Goal: Task Accomplishment & Management: Complete application form

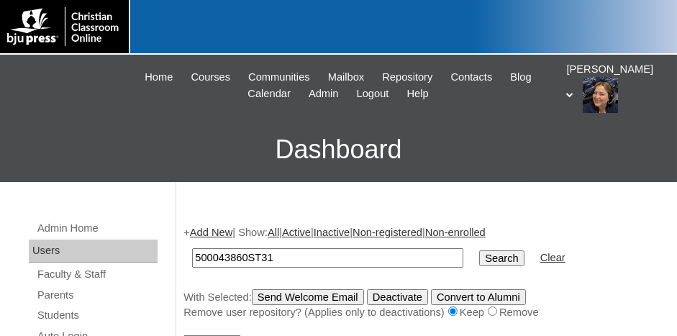
type input "500043860ST31"
click at [479, 251] on input "Search" at bounding box center [501, 259] width 45 height 16
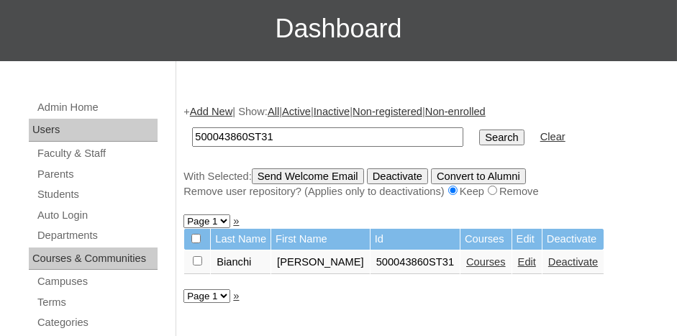
scroll to position [144, 0]
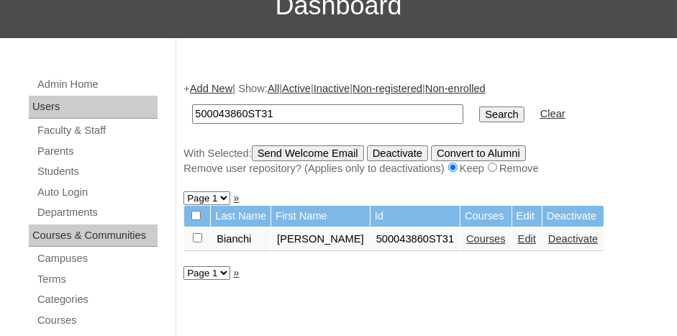
click at [467, 238] on link "Courses" at bounding box center [487, 239] width 40 height 12
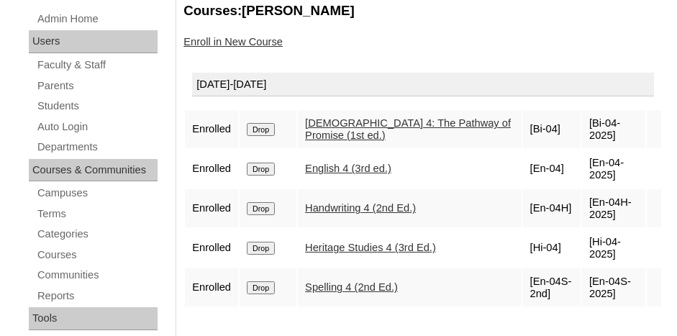
scroll to position [216, 0]
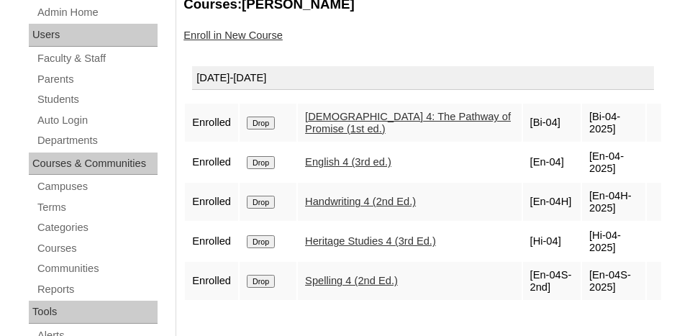
click at [228, 35] on link "Enroll in New Course" at bounding box center [233, 36] width 99 height 12
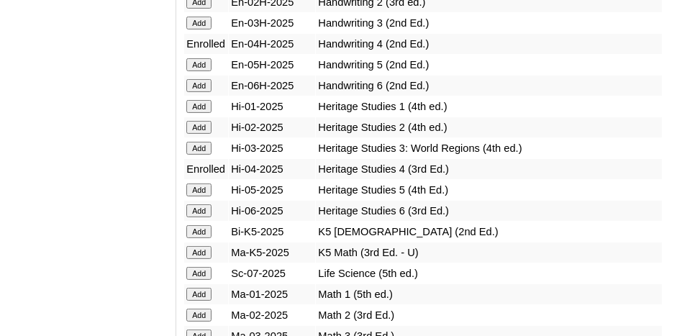
scroll to position [1296, 0]
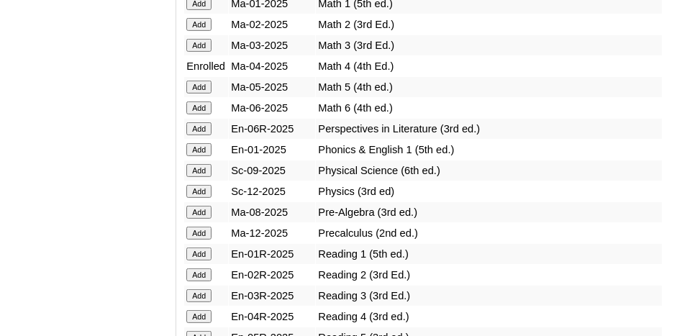
scroll to position [1656, 0]
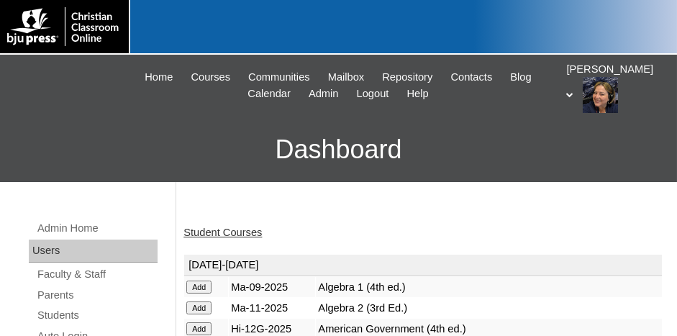
click at [222, 234] on link "Student Courses" at bounding box center [223, 233] width 78 height 12
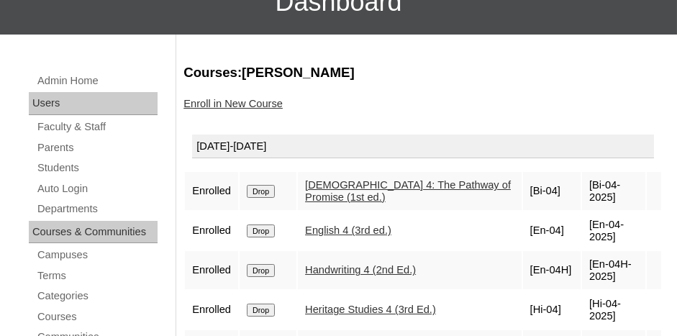
scroll to position [144, 0]
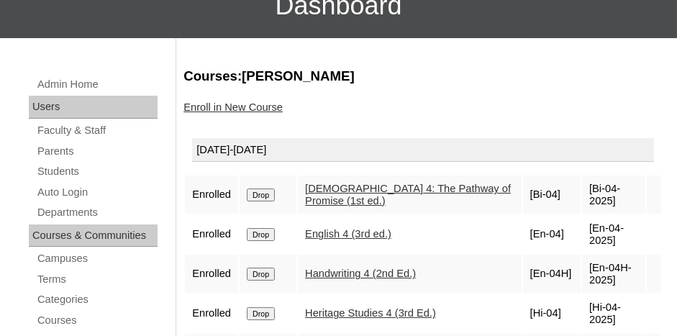
click at [225, 105] on link "Enroll in New Course" at bounding box center [233, 108] width 99 height 12
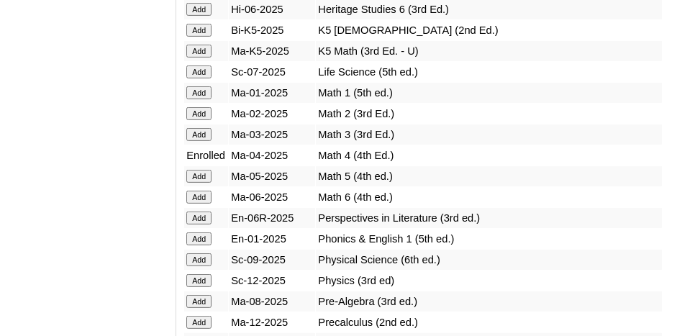
scroll to position [1512, 0]
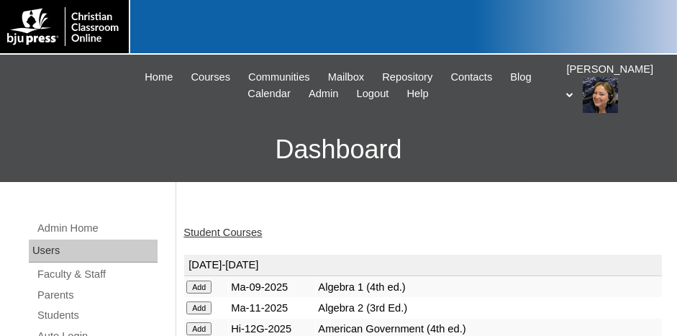
click at [246, 230] on link "Student Courses" at bounding box center [223, 233] width 78 height 12
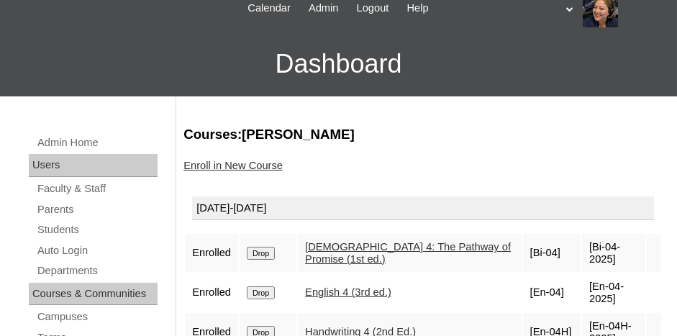
scroll to position [72, 0]
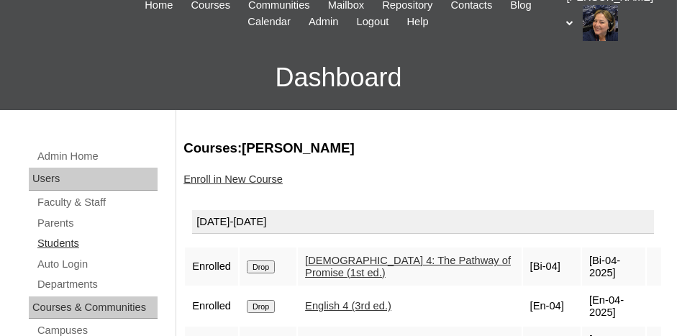
click at [62, 244] on link "Students" at bounding box center [97, 244] width 122 height 18
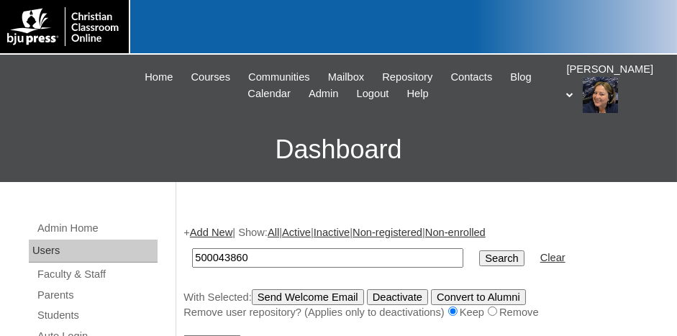
type input "500043860"
click at [479, 259] on input "Search" at bounding box center [501, 259] width 45 height 16
click at [217, 235] on link "Add New" at bounding box center [211, 233] width 42 height 12
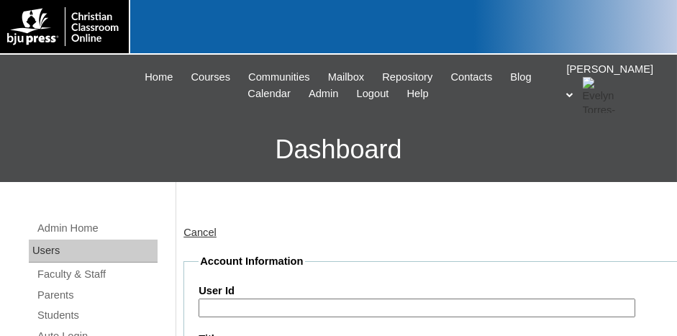
click at [251, 306] on input "User Id" at bounding box center [417, 308] width 437 height 19
click at [270, 306] on input "500043860" at bounding box center [417, 308] width 437 height 19
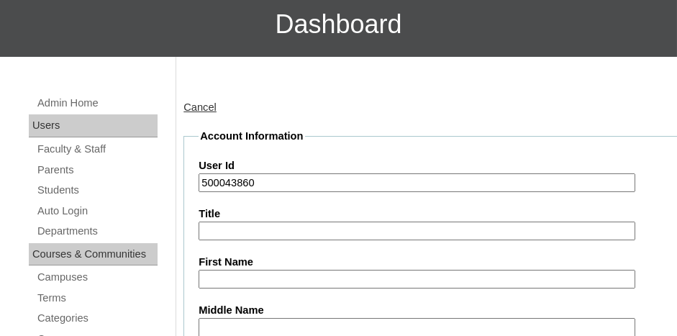
scroll to position [144, 0]
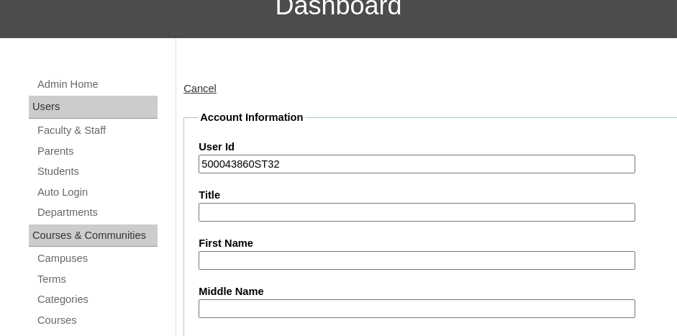
type input "500043860ST32"
type input "l"
type input "Leonardo"
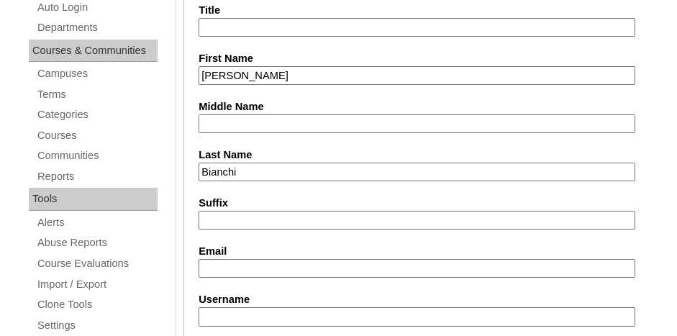
type input "Bianchi"
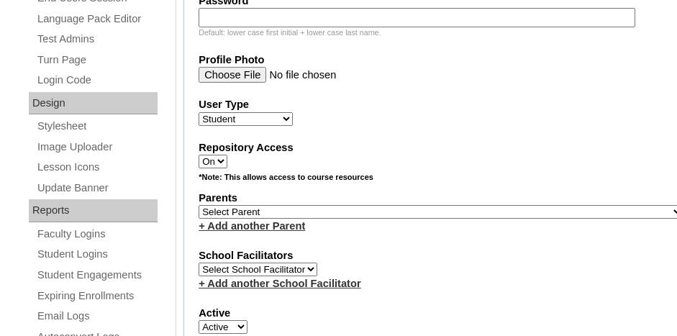
scroll to position [689, 0]
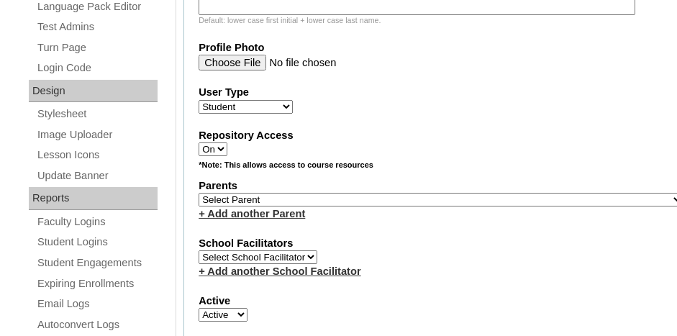
type input "eduque02@gmailcom"
click at [341, 193] on select "Select Parent , Fautanu, Ma 1, 1 23-24 accountMorgan, Jason 6th Street Mennonit…" at bounding box center [441, 200] width 485 height 14
select select "36793"
click at [199, 193] on select "Select Parent , Fautanu, Ma 1, 1 23-24 accountMorgan, Jason 6th Street Mennonit…" at bounding box center [441, 200] width 485 height 14
click at [394, 218] on fieldset "Account Information User Id 500043860ST32 Title First Name Leonardo Middle Name…" at bounding box center [441, 158] width 515 height 1186
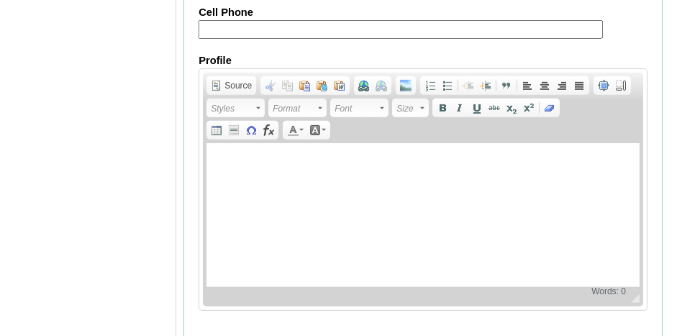
scroll to position [1887, 0]
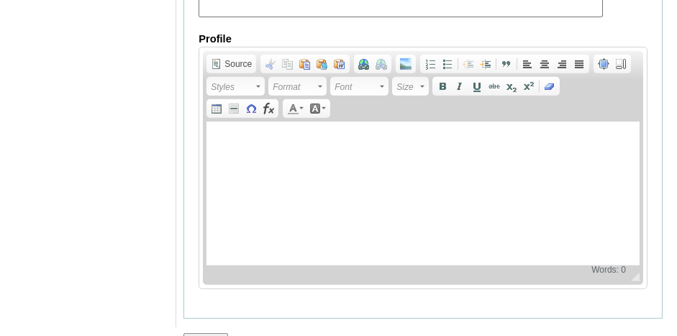
click at [202, 333] on input "Submit" at bounding box center [206, 341] width 45 height 16
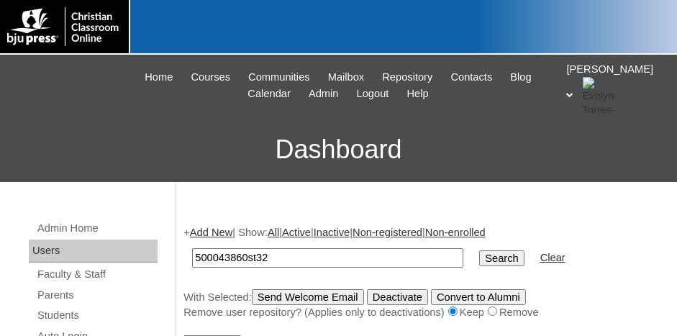
type input "500043860st32"
click at [479, 251] on input "Search" at bounding box center [501, 259] width 45 height 16
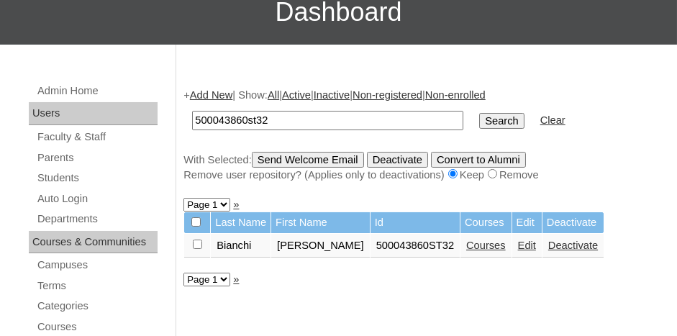
scroll to position [144, 0]
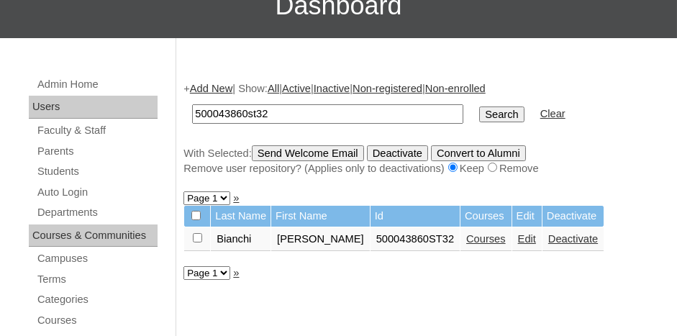
click at [197, 235] on input "checkbox" at bounding box center [197, 237] width 9 height 9
checkbox input "true"
click at [312, 152] on input "Send Welcome Email" at bounding box center [308, 153] width 112 height 16
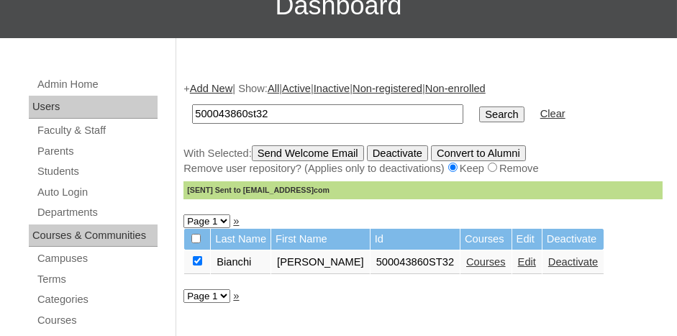
click at [467, 257] on link "Courses" at bounding box center [487, 262] width 40 height 12
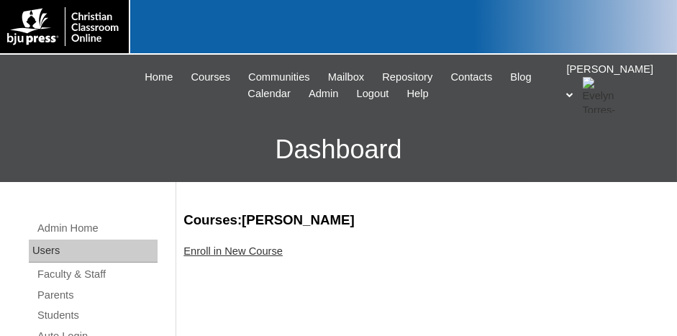
click at [208, 249] on link "Enroll in New Course" at bounding box center [233, 252] width 99 height 12
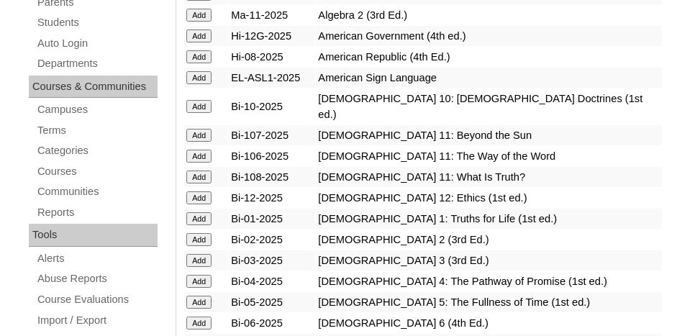
scroll to position [360, 0]
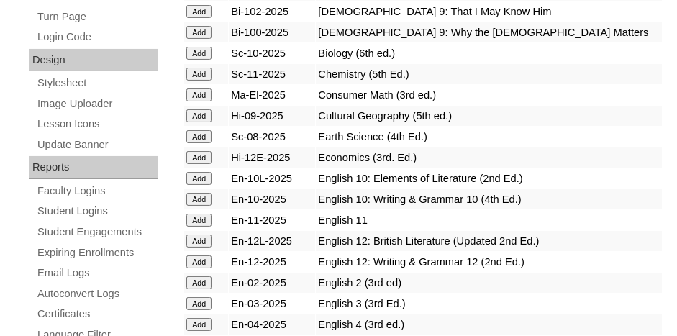
scroll to position [792, 0]
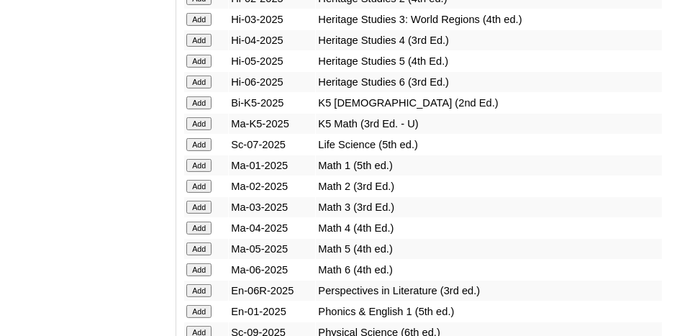
scroll to position [1440, 0]
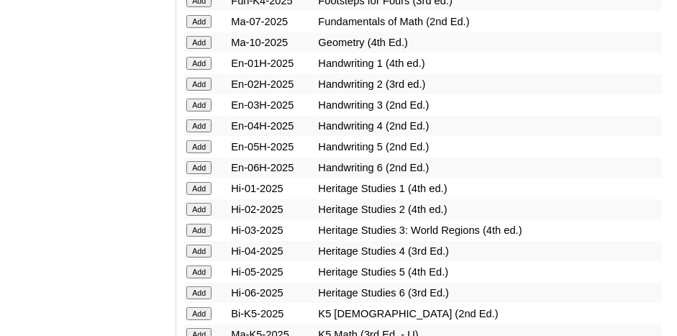
scroll to position [1224, 0]
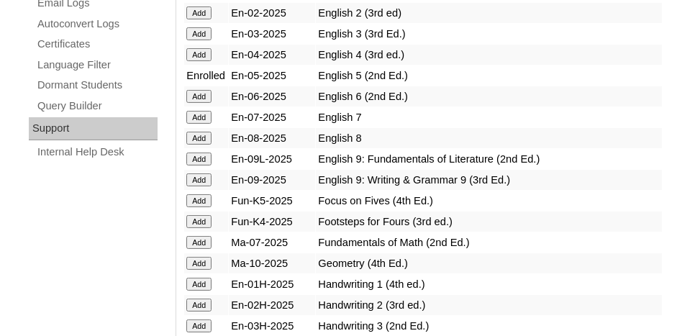
scroll to position [1008, 0]
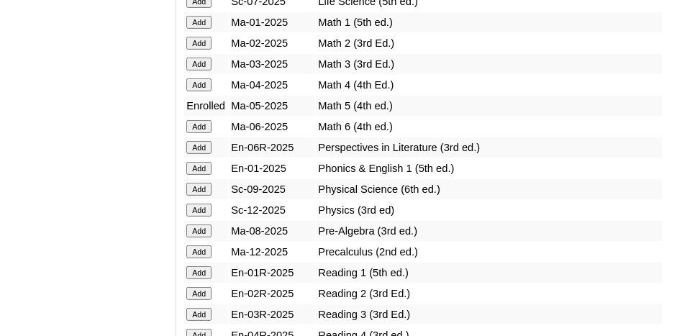
scroll to position [1584, 0]
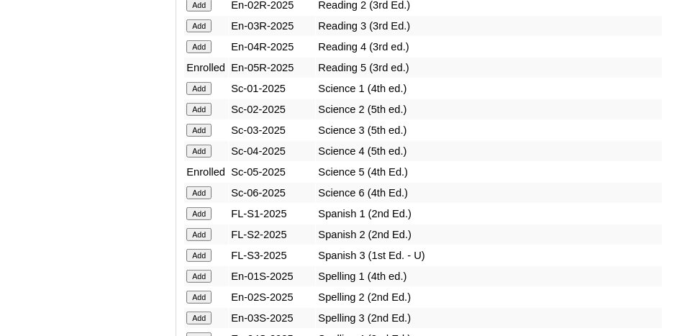
scroll to position [1872, 0]
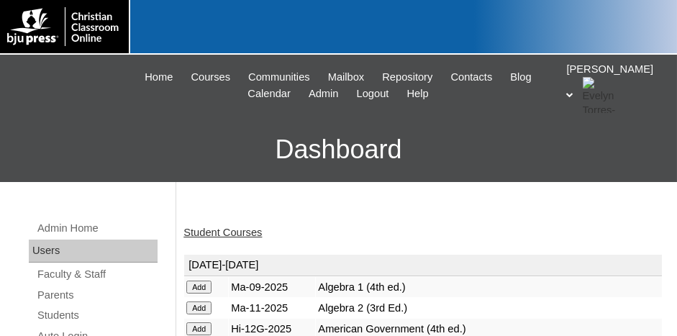
click at [223, 229] on link "Student Courses" at bounding box center [223, 233] width 78 height 12
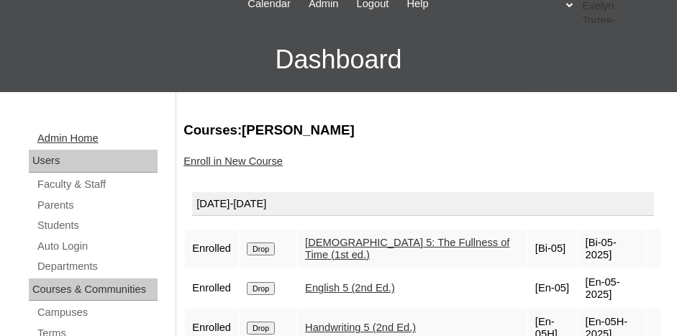
scroll to position [72, 0]
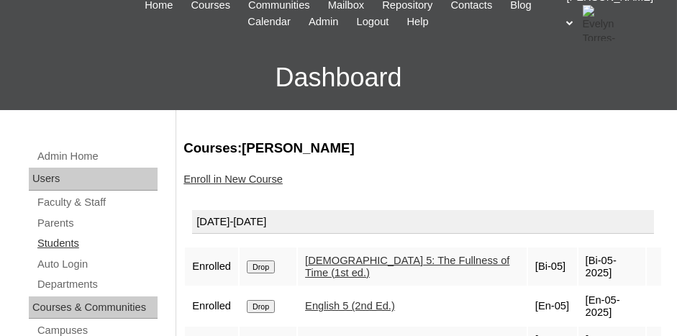
click at [53, 246] on link "Students" at bounding box center [97, 244] width 122 height 18
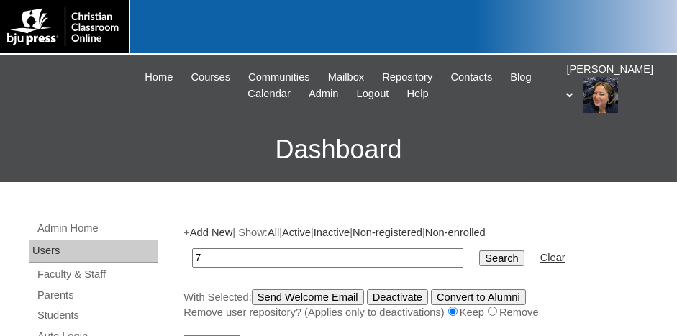
type input "707025"
click at [479, 255] on input "Search" at bounding box center [501, 259] width 45 height 16
type input "7"
type input "75152748"
click at [479, 251] on input "Search" at bounding box center [501, 259] width 45 height 16
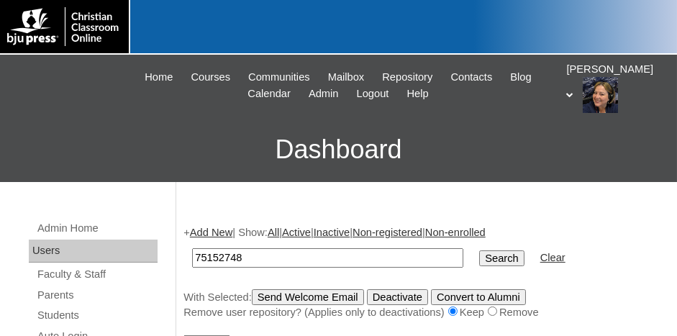
click at [479, 253] on input "Search" at bounding box center [501, 259] width 45 height 16
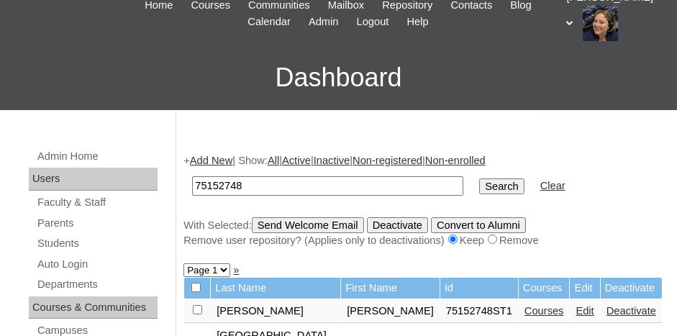
scroll to position [144, 0]
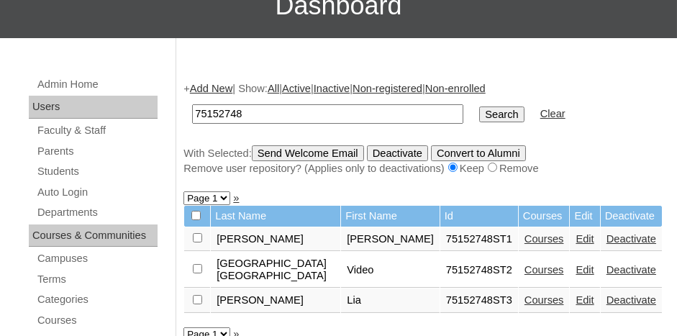
click at [533, 294] on link "Courses" at bounding box center [545, 300] width 40 height 12
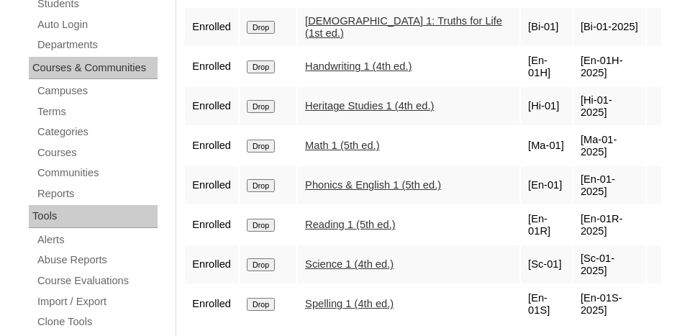
scroll to position [216, 0]
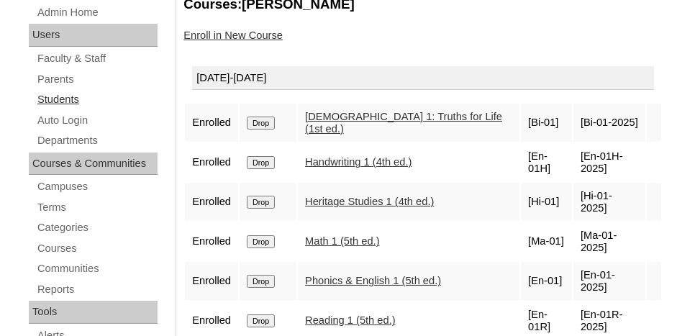
click at [63, 97] on link "Students" at bounding box center [97, 100] width 122 height 18
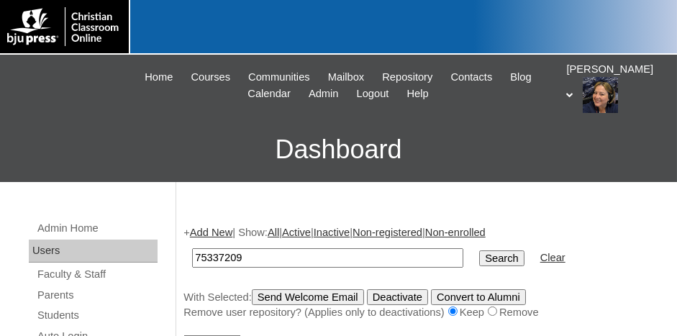
type input "75337209"
click at [479, 251] on input "Search" at bounding box center [501, 259] width 45 height 16
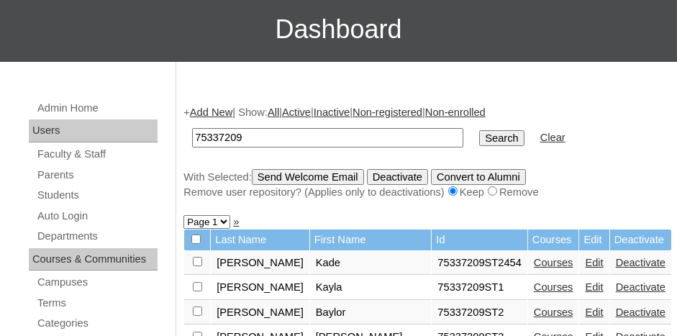
scroll to position [144, 0]
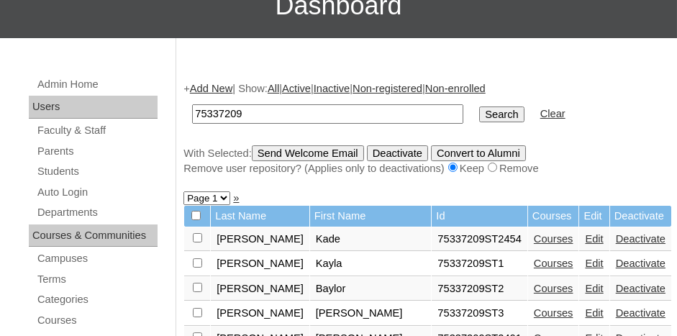
click at [225, 197] on select "Page 1 Page 2 Page 3 Page 4 Page 5" at bounding box center [207, 199] width 47 height 14
select select "admin_students.php?q=75337209&submit=Search&page=2"
click at [184, 192] on select "Page 1 Page 2 Page 3 Page 4 Page 5" at bounding box center [207, 199] width 47 height 14
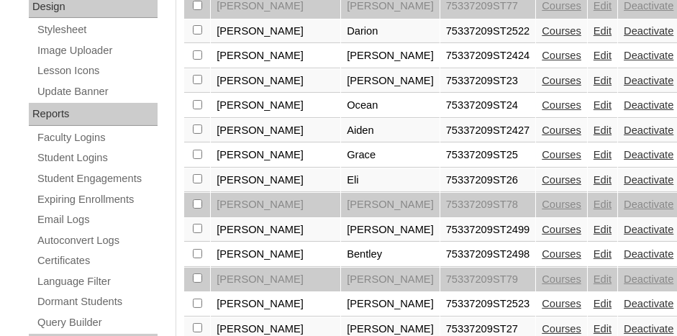
scroll to position [792, 0]
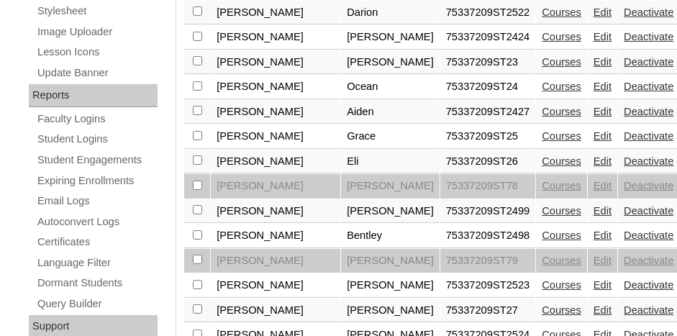
checkbox input "true"
click at [594, 329] on link "Edit" at bounding box center [603, 335] width 18 height 12
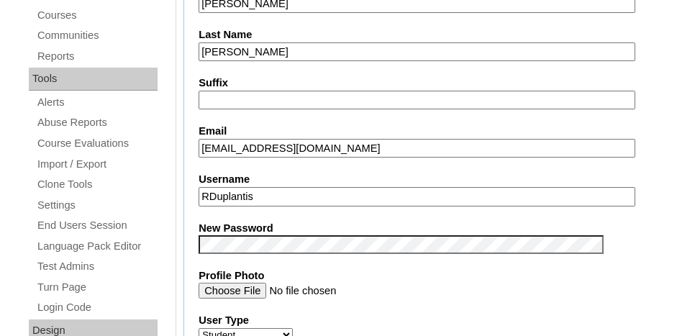
scroll to position [432, 0]
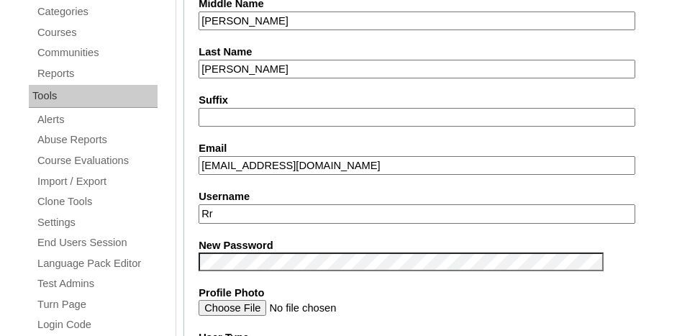
type input "R"
type input "rduplantis"
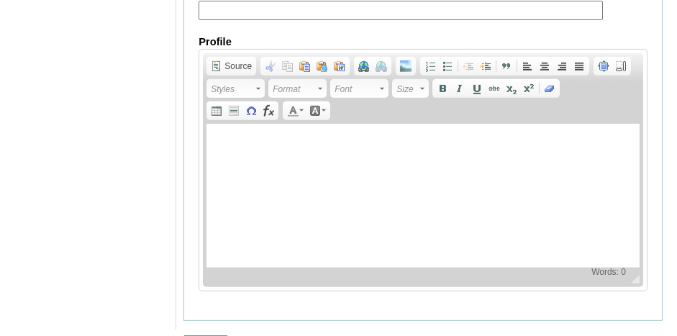
scroll to position [1888, 0]
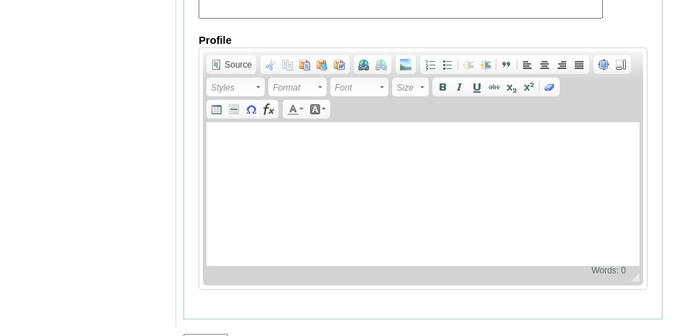
click at [216, 334] on input "Submit" at bounding box center [206, 342] width 45 height 16
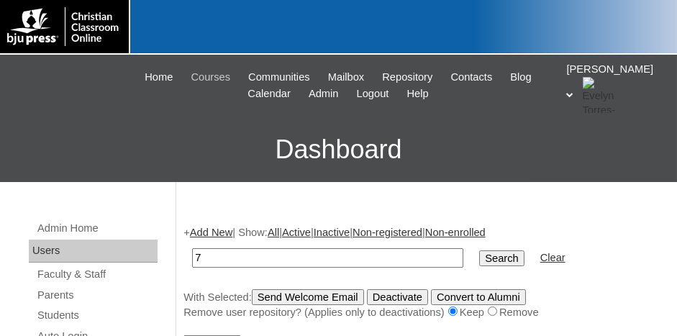
type input "75337209"
drag, startPoint x: 241, startPoint y: 256, endPoint x: 210, endPoint y: 262, distance: 32.3
click at [185, 258] on td "75337209" at bounding box center [328, 258] width 286 height 34
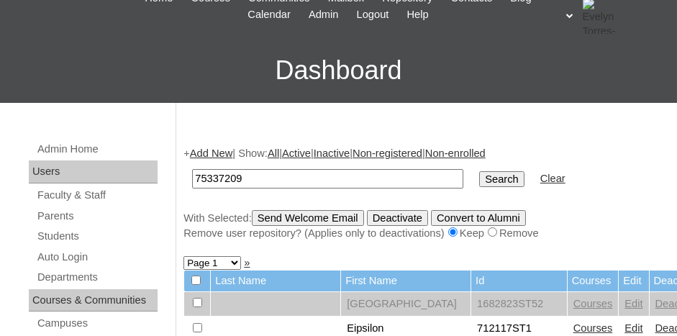
scroll to position [72, 0]
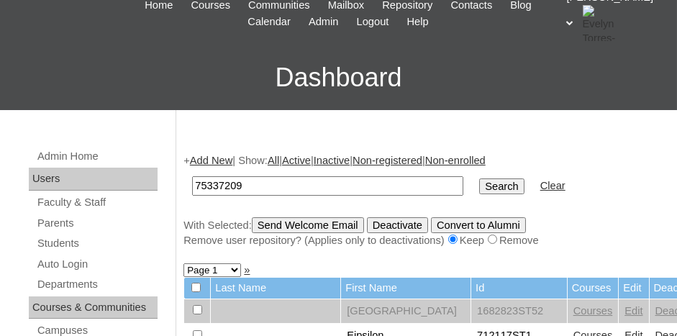
click at [479, 189] on input "Search" at bounding box center [501, 187] width 45 height 16
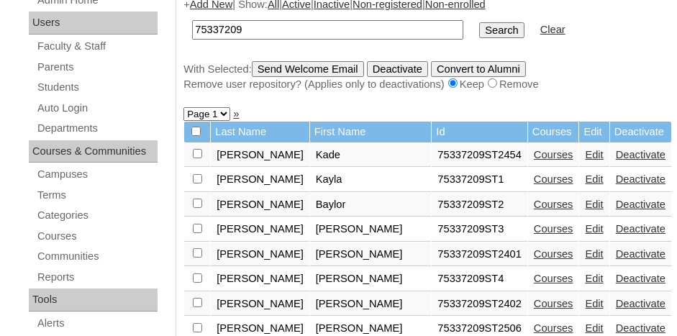
scroll to position [144, 0]
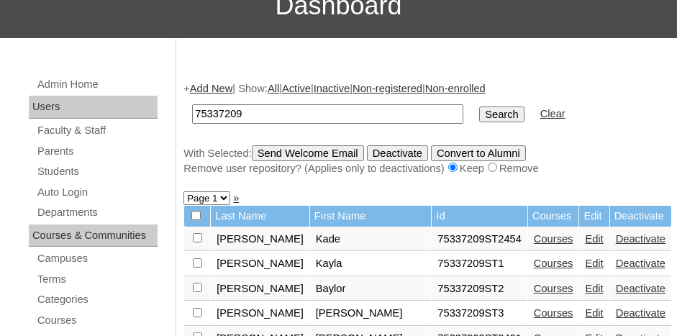
click at [220, 195] on select "Page 1 Page 2 Page 3 Page 4 Page 5" at bounding box center [207, 199] width 47 height 14
select select "admin_students.php?q=75337209&submit=Search&page=2"
click at [184, 192] on select "Page 1 Page 2 Page 3 Page 4 Page 5" at bounding box center [207, 199] width 47 height 14
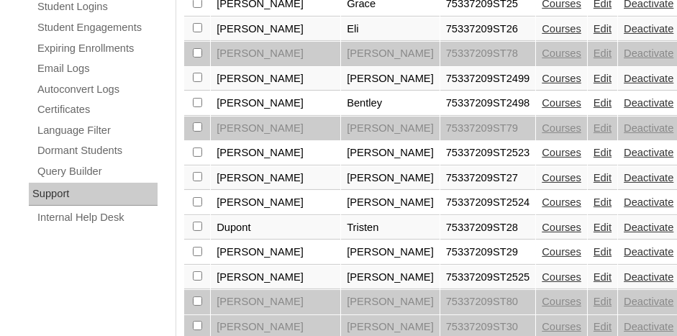
scroll to position [864, 0]
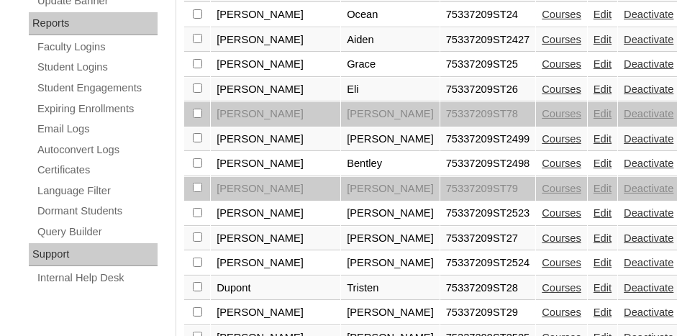
checkbox input "true"
click at [594, 332] on link "Edit" at bounding box center [603, 338] width 18 height 12
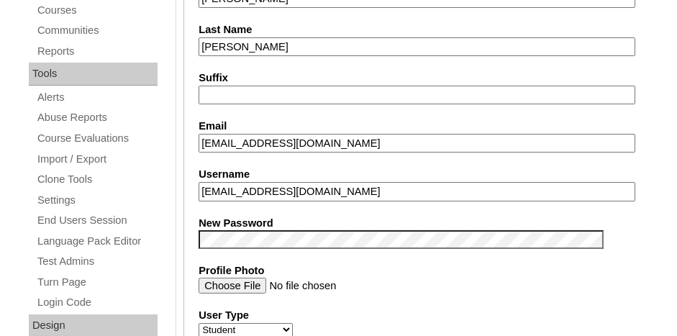
scroll to position [504, 0]
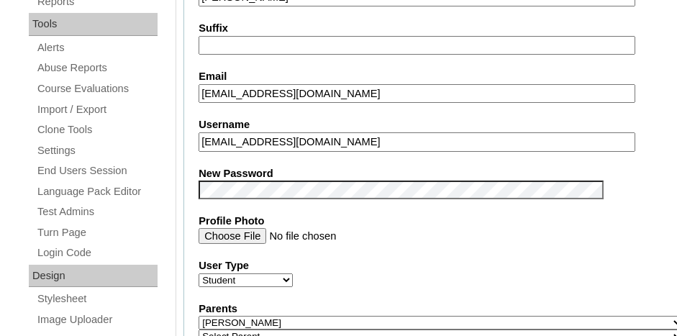
click at [386, 135] on input "elladupre@covenantlionshouma.com" at bounding box center [417, 141] width 437 height 19
type input "e"
type input "edupre"
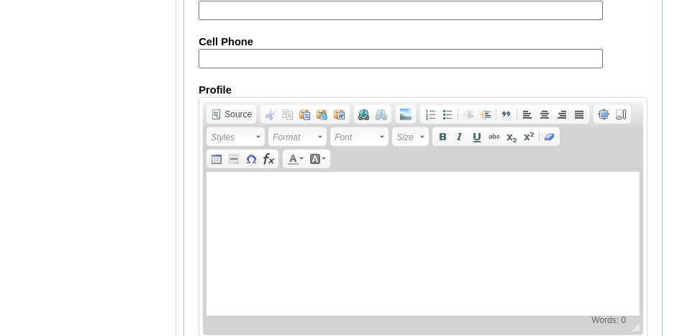
scroll to position [1888, 0]
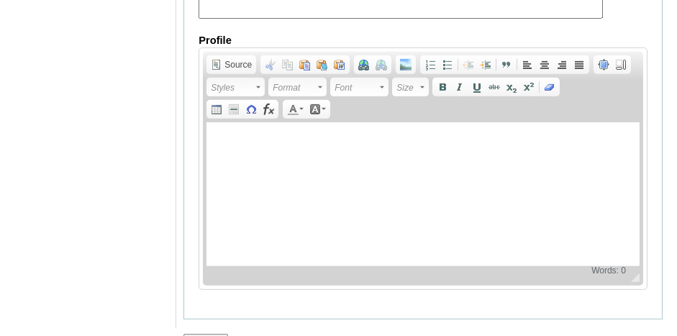
click at [206, 334] on input "Submit" at bounding box center [206, 342] width 45 height 16
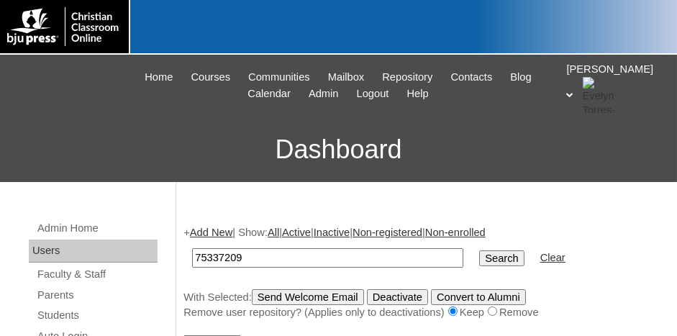
type input "75337209"
click at [479, 253] on input "Search" at bounding box center [501, 259] width 45 height 16
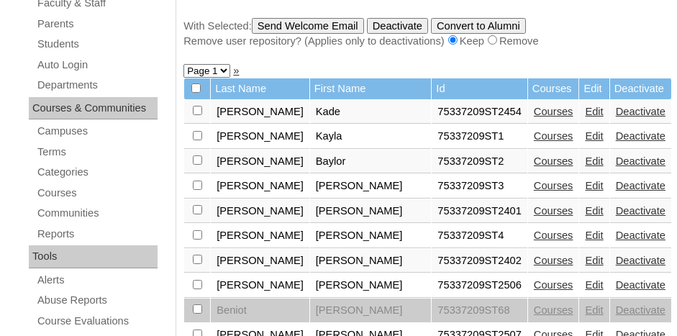
scroll to position [288, 0]
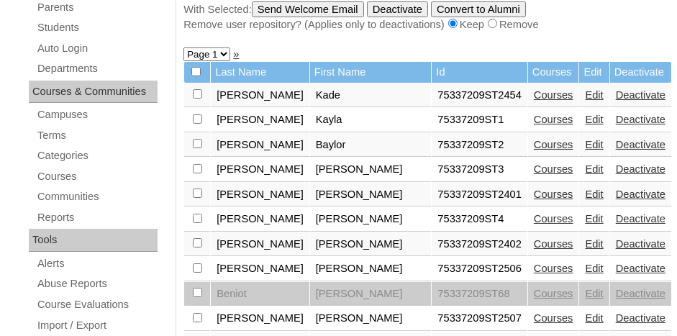
click at [220, 53] on select "Page 1 Page 2 Page 3 Page 4 Page 5" at bounding box center [207, 55] width 47 height 14
select select "admin_students.php?q=75337209&submit=Search&page=2"
click at [184, 48] on select "Page 1 Page 2 Page 3 Page 4 Page 5" at bounding box center [207, 55] width 47 height 14
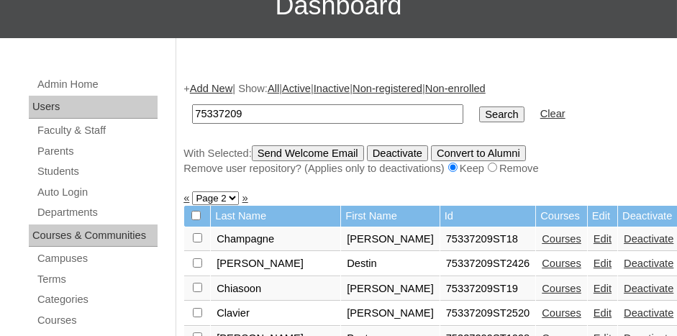
scroll to position [216, 0]
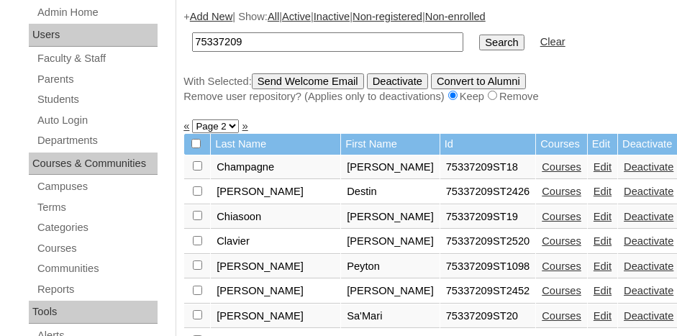
click at [230, 125] on select "Page 1 Page 2 Page 3 Page 4 Page 5" at bounding box center [215, 127] width 47 height 14
select select "admin_students.php?q=75337209&submit=Search&page=3"
click at [192, 120] on select "Page 1 Page 2 Page 3 Page 4 Page 5" at bounding box center [215, 127] width 47 height 14
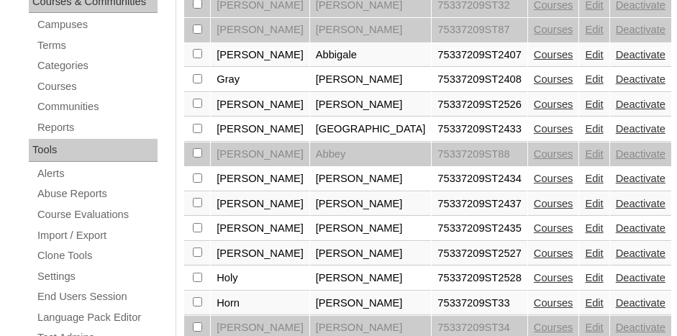
scroll to position [360, 0]
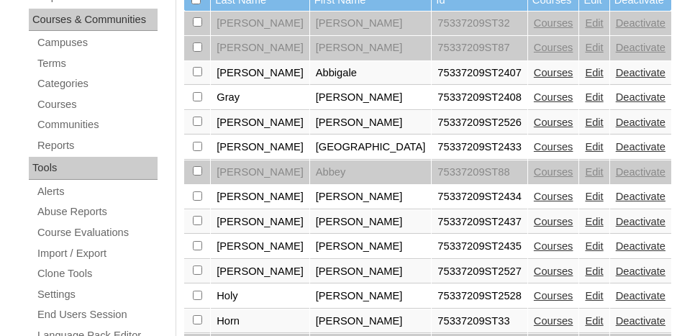
click at [197, 27] on input "checkbox" at bounding box center [197, 21] width 9 height 9
checkbox input "true"
click at [585, 117] on link "Edit" at bounding box center [594, 123] width 18 height 12
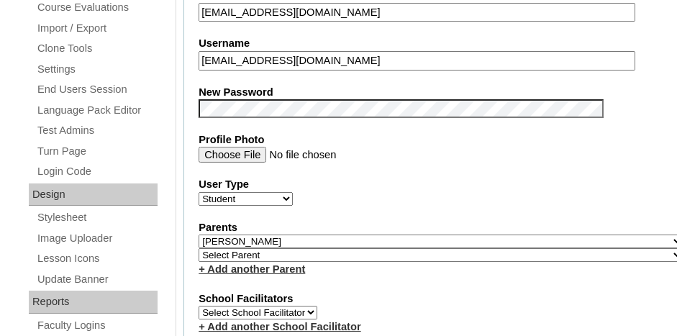
scroll to position [504, 0]
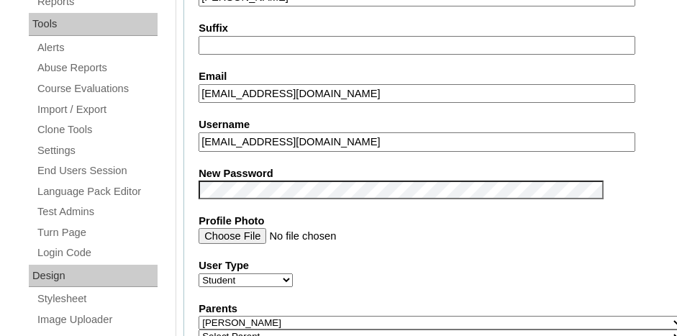
click at [400, 133] on input "emilygriffin@covenantlionshouma.com" at bounding box center [417, 141] width 437 height 19
type input "e"
type input "egriffin"
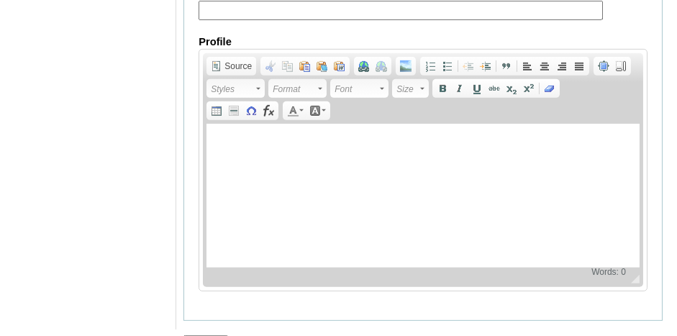
scroll to position [1888, 0]
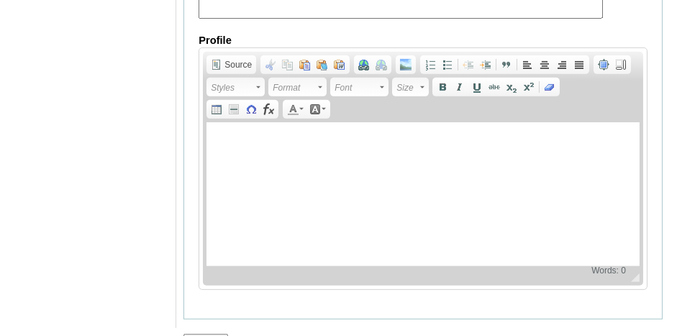
click at [209, 334] on input "Submit" at bounding box center [206, 342] width 45 height 16
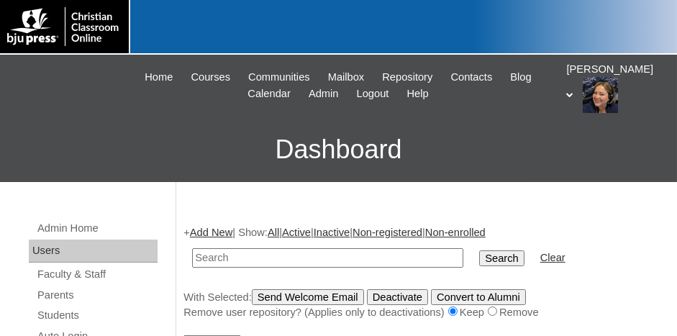
click at [362, 261] on input "text" at bounding box center [327, 257] width 271 height 19
paste input "75337209"
type input "75337209"
click at [479, 251] on input "Search" at bounding box center [501, 259] width 45 height 16
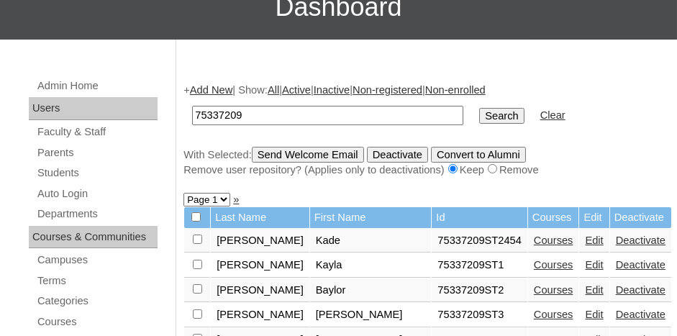
scroll to position [144, 0]
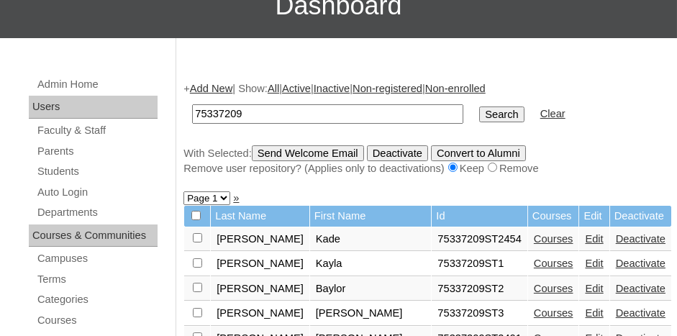
click at [228, 195] on select "Page 1 Page 2 Page 3 Page 4 Page 5" at bounding box center [207, 199] width 47 height 14
select select "admin_students.php?q=75337209&submit=Search&page=3"
click at [184, 192] on select "Page 1 Page 2 Page 3 Page 4 Page 5" at bounding box center [207, 199] width 47 height 14
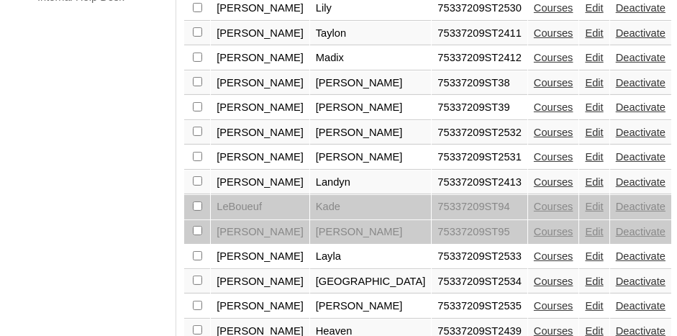
scroll to position [1152, 0]
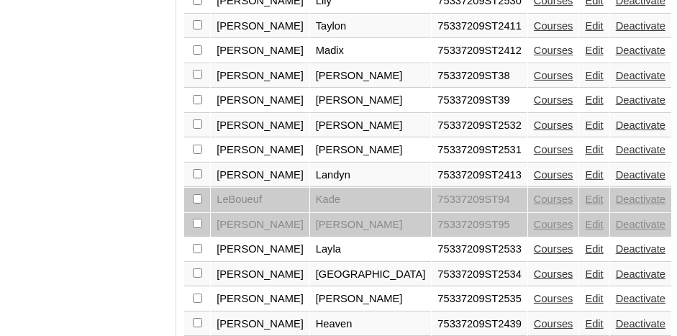
checkbox input "true"
click at [585, 144] on link "Edit" at bounding box center [594, 150] width 18 height 12
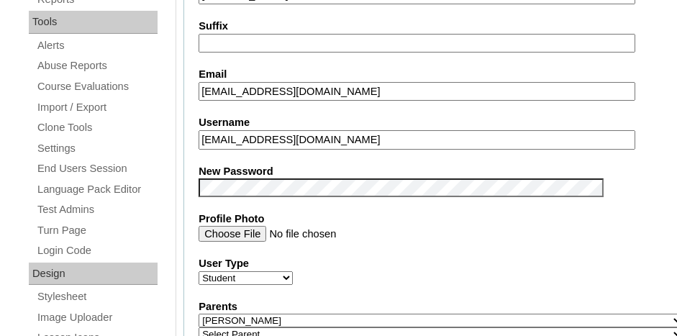
scroll to position [432, 0]
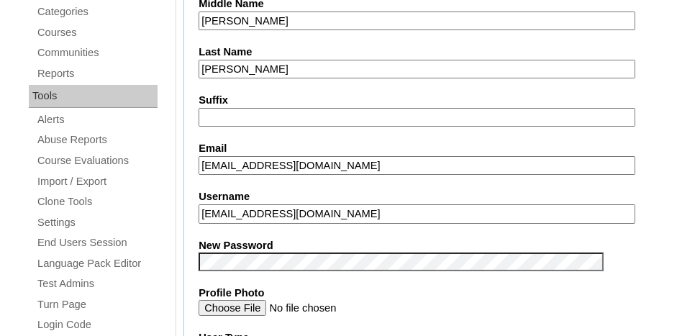
click at [420, 204] on input "haydenleboeuf@covenantlionshouma.com" at bounding box center [417, 213] width 437 height 19
type input "h"
type input "hleboeuf"
click at [354, 238] on label "New Password" at bounding box center [441, 245] width 485 height 15
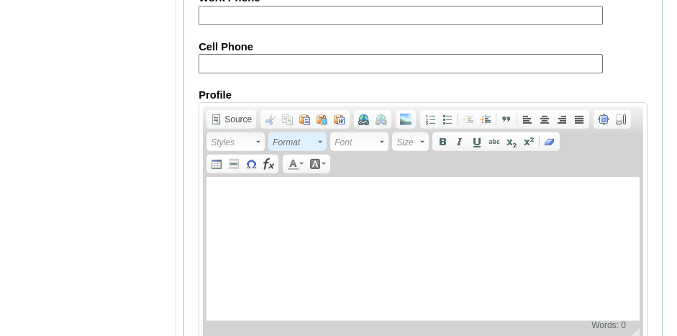
scroll to position [1888, 0]
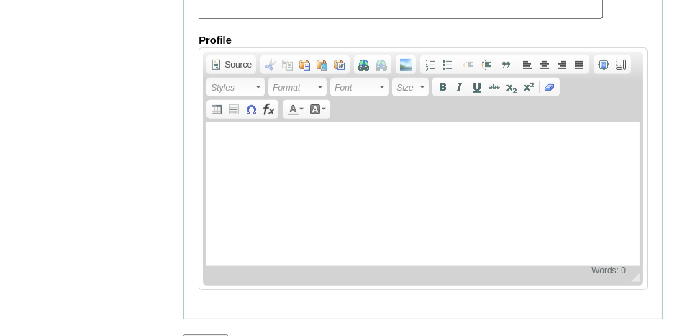
click at [210, 334] on input "Submit" at bounding box center [206, 342] width 45 height 16
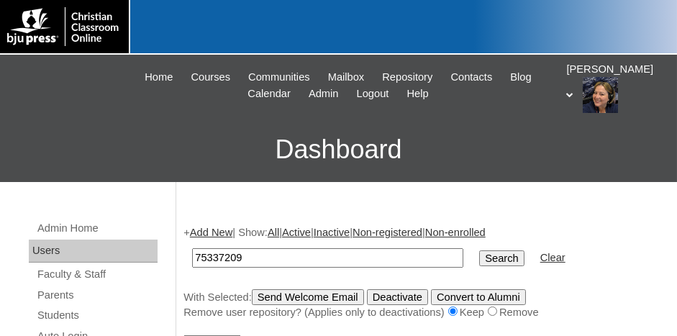
type input "75337209"
click at [479, 257] on input "Search" at bounding box center [501, 259] width 45 height 16
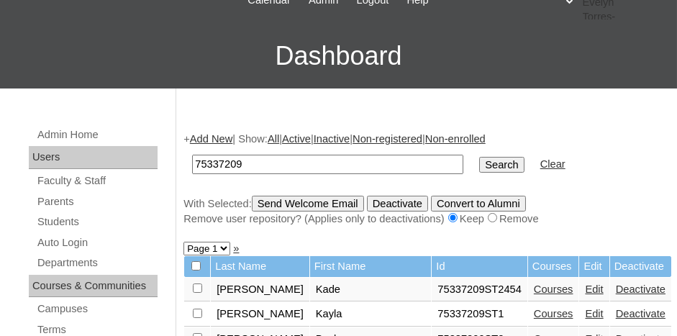
scroll to position [144, 0]
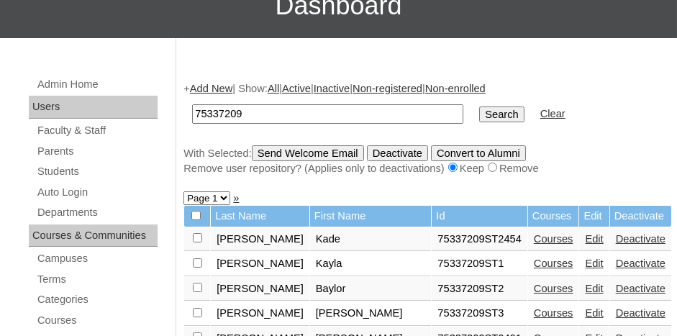
click at [222, 194] on select "Page 1 Page 2 Page 3 Page 4 Page 5" at bounding box center [207, 199] width 47 height 14
select select "admin_students.php?q=75337209&submit=Search&page=3"
click at [184, 192] on select "Page 1 Page 2 Page 3 Page 4 Page 5" at bounding box center [207, 199] width 47 height 14
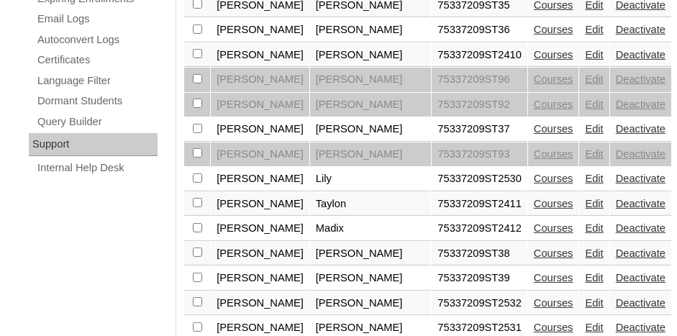
scroll to position [1008, 0]
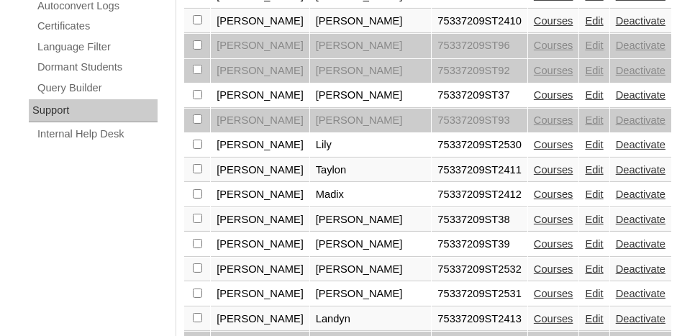
checkbox input "true"
click at [585, 264] on link "Edit" at bounding box center [594, 270] width 18 height 12
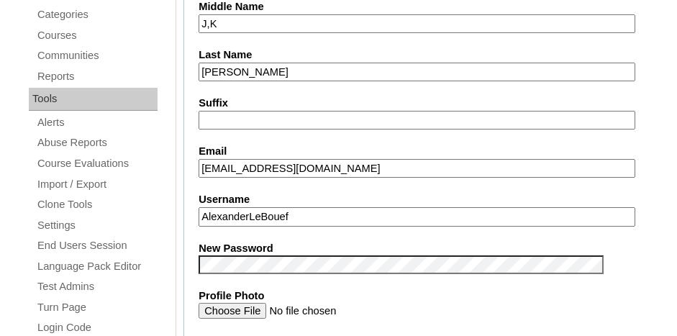
scroll to position [432, 0]
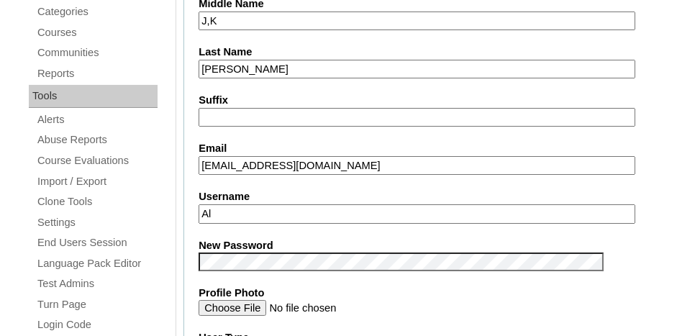
type input "A"
type input "aleboeuf"
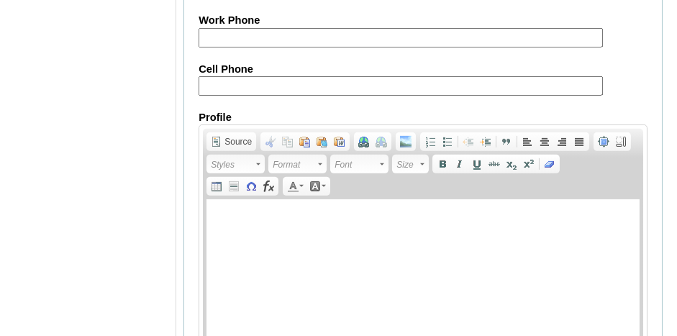
scroll to position [1888, 0]
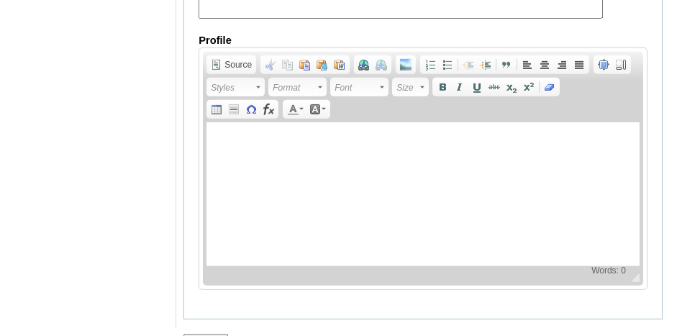
click at [210, 334] on input "Submit" at bounding box center [206, 342] width 45 height 16
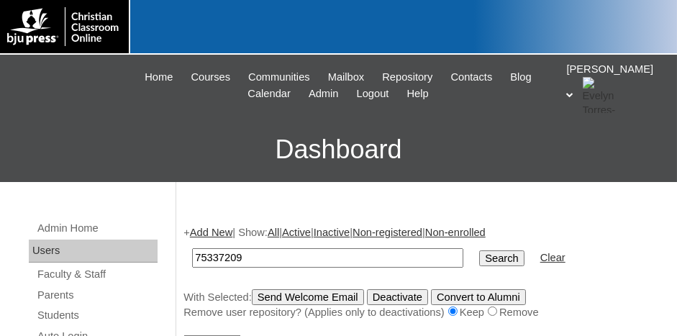
type input "75337209"
click at [479, 256] on input "Search" at bounding box center [501, 259] width 45 height 16
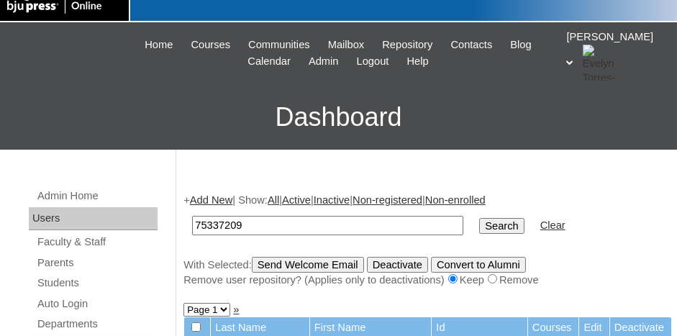
scroll to position [72, 0]
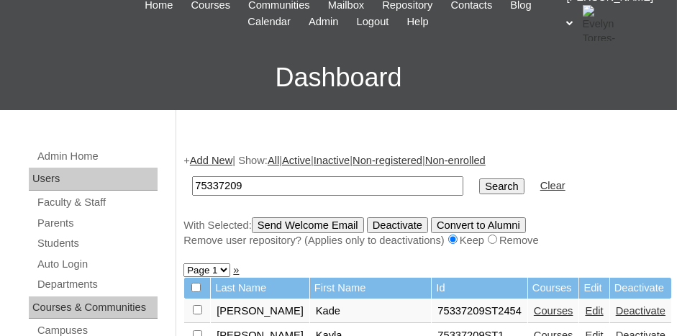
click at [225, 267] on select "Page 1 Page 2 Page 3 Page 4 Page 5" at bounding box center [207, 271] width 47 height 14
select select "admin_students.php?q=75337209&submit=Search&page=4"
click at [184, 264] on select "Page 1 Page 2 Page 3 Page 4 Page 5" at bounding box center [207, 271] width 47 height 14
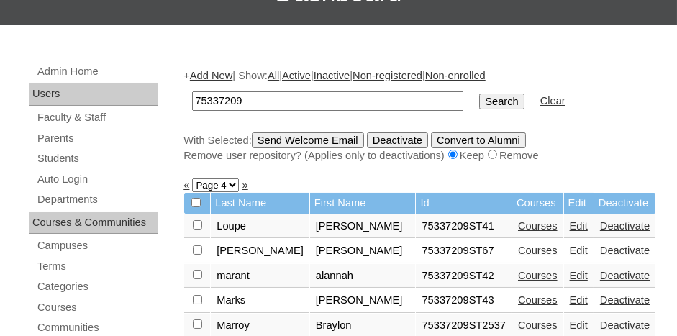
scroll to position [144, 0]
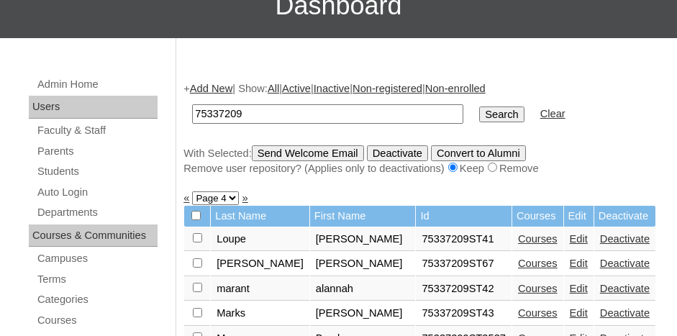
click at [231, 196] on select "Page 1 Page 2 Page 3 Page 4 Page 5" at bounding box center [215, 199] width 47 height 14
select select "admin_students.php?q=75337209&submit=Search&page=3"
click at [192, 192] on select "Page 1 Page 2 Page 3 Page 4 Page 5" at bounding box center [215, 199] width 47 height 14
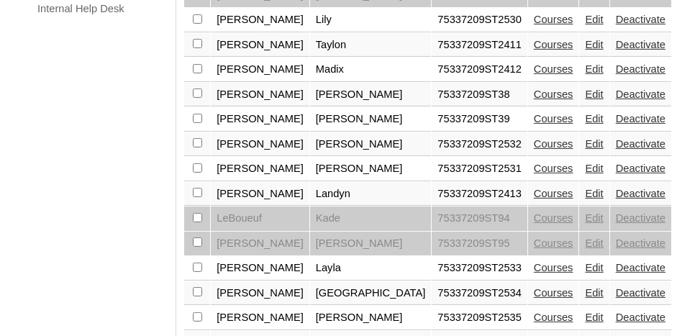
scroll to position [1152, 0]
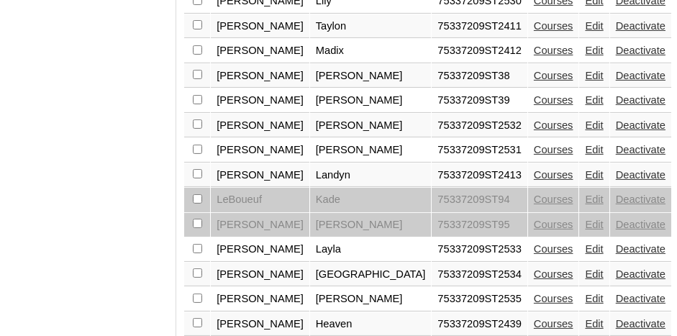
checkbox input "true"
click at [585, 243] on link "Edit" at bounding box center [594, 249] width 18 height 12
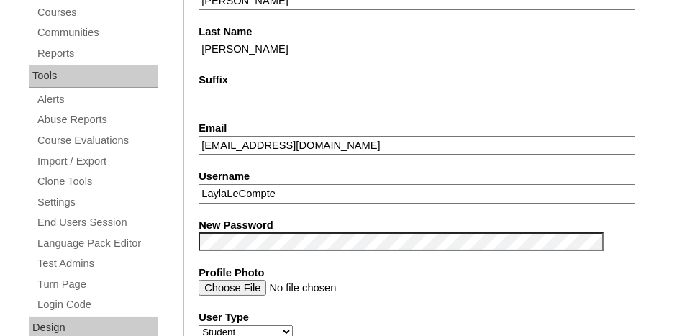
scroll to position [504, 0]
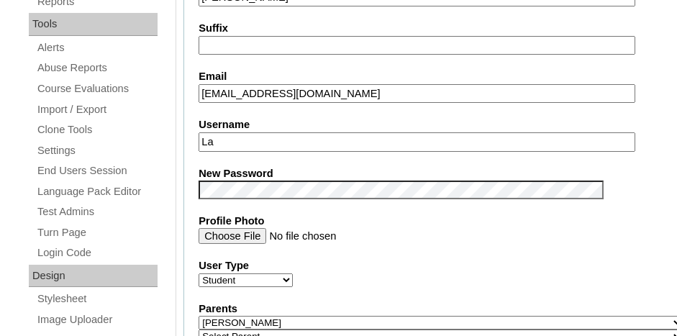
type input "L"
type input "llecompte"
click at [503, 237] on input "Profile Photo" at bounding box center [417, 236] width 437 height 16
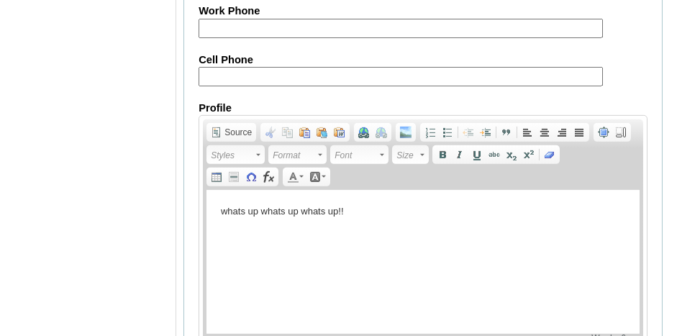
scroll to position [1888, 0]
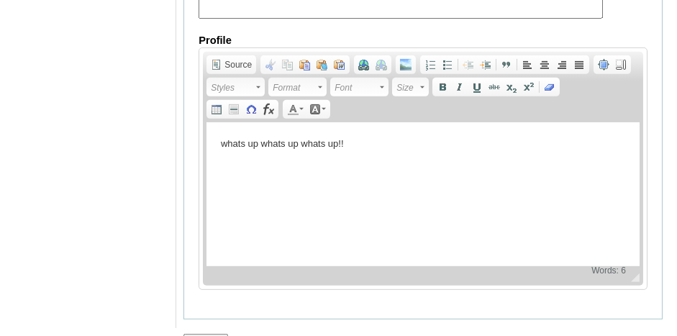
click at [204, 334] on input "Submit" at bounding box center [206, 342] width 45 height 16
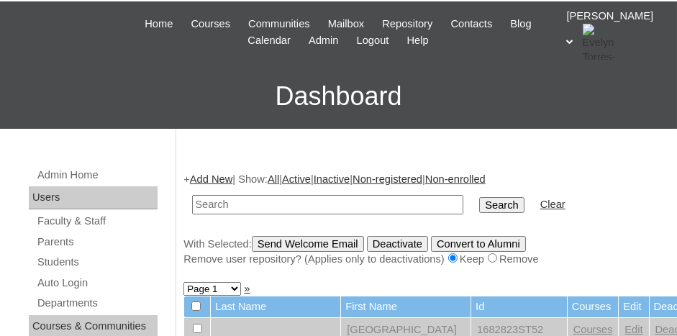
scroll to position [72, 0]
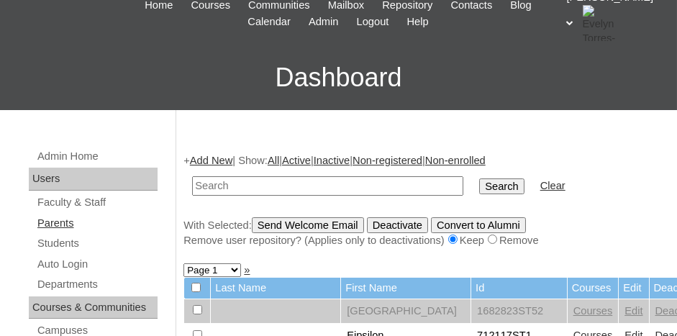
drag, startPoint x: 63, startPoint y: 222, endPoint x: 72, endPoint y: 224, distance: 9.5
click at [63, 222] on link "Parents" at bounding box center [97, 224] width 122 height 18
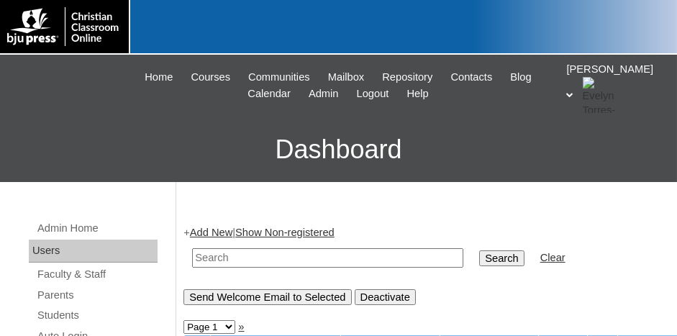
click at [251, 265] on input "text" at bounding box center [327, 257] width 271 height 19
type input "732604"
click at [479, 251] on input "Search" at bounding box center [501, 259] width 45 height 16
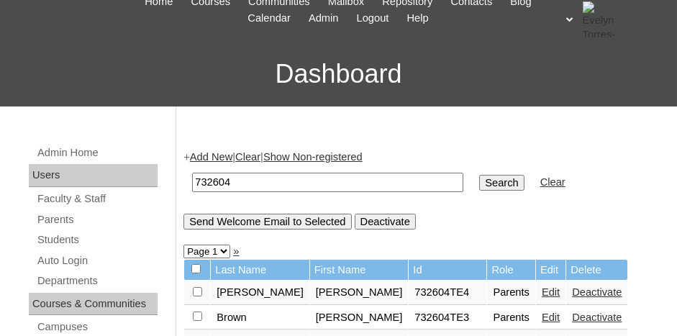
scroll to position [72, 0]
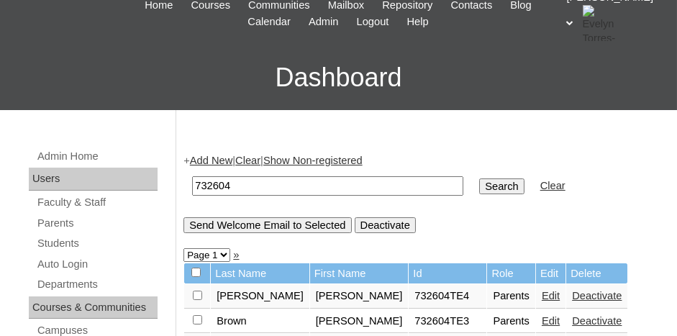
click at [222, 156] on link "Add New" at bounding box center [211, 161] width 42 height 12
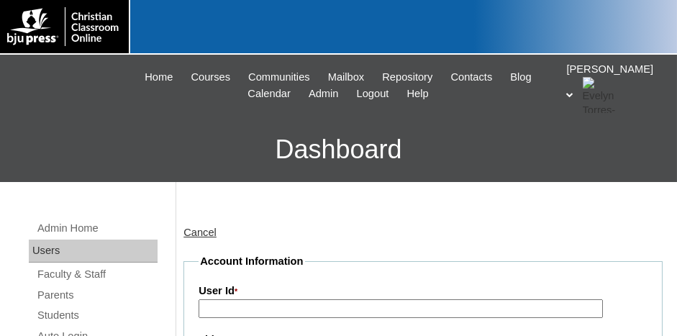
scroll to position [72, 0]
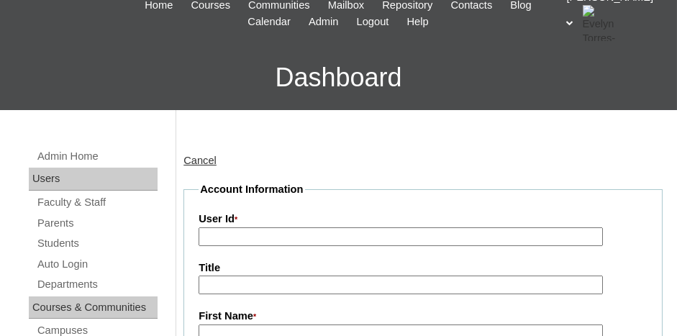
click at [261, 232] on input "User Id *" at bounding box center [401, 237] width 404 height 19
click at [61, 226] on link "Parents" at bounding box center [97, 224] width 122 height 18
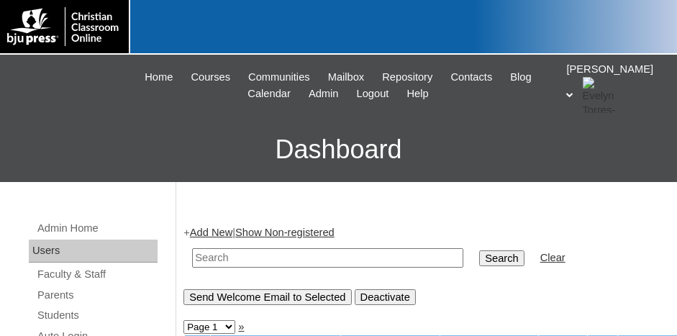
click at [241, 258] on input "text" at bounding box center [327, 257] width 271 height 19
drag, startPoint x: 233, startPoint y: 258, endPoint x: 185, endPoint y: 259, distance: 48.2
click at [185, 259] on td "732604" at bounding box center [328, 258] width 286 height 34
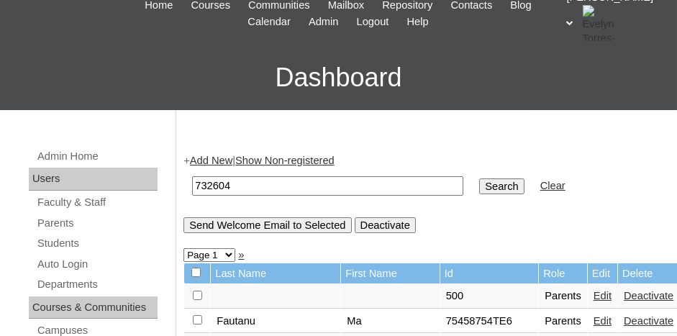
scroll to position [144, 0]
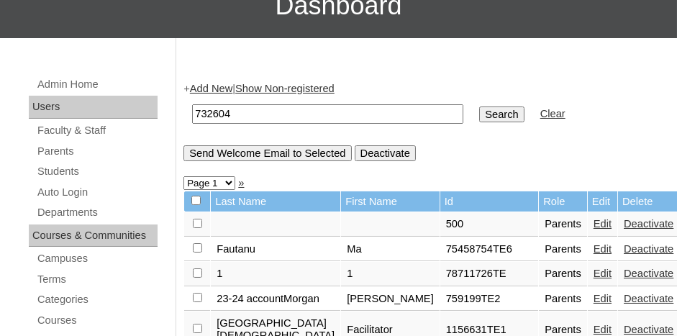
type input "732604"
click at [479, 112] on input "Search" at bounding box center [501, 115] width 45 height 16
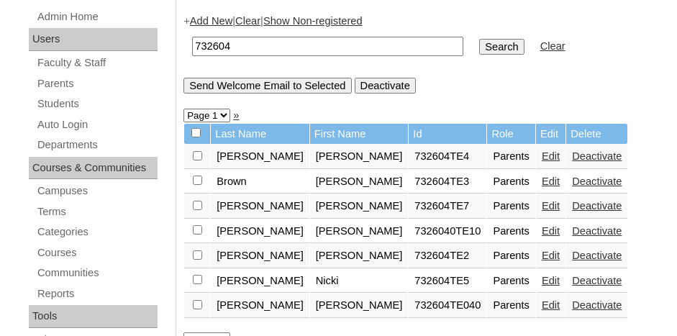
scroll to position [216, 0]
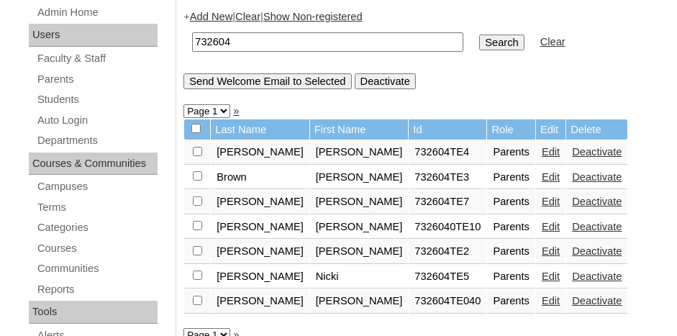
click at [202, 17] on link "Add New" at bounding box center [211, 17] width 42 height 12
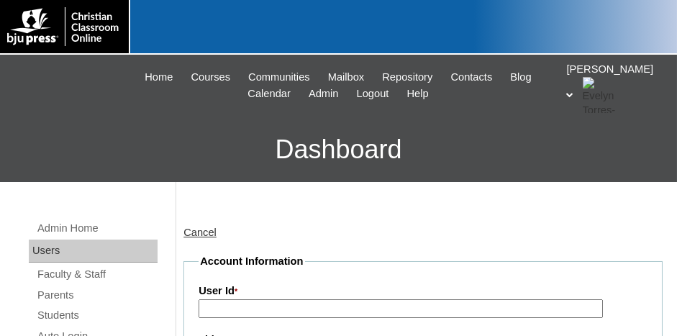
click at [253, 309] on input "User Id *" at bounding box center [401, 308] width 404 height 19
paste input "732604"
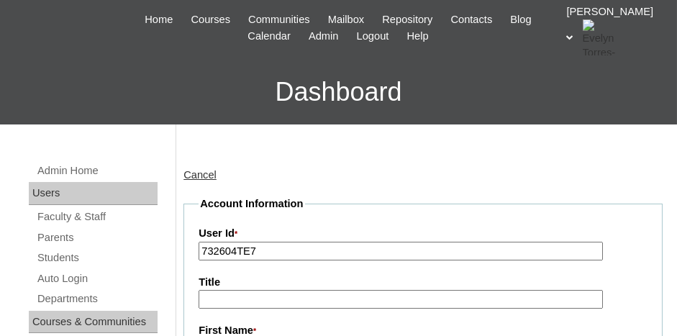
scroll to position [72, 0]
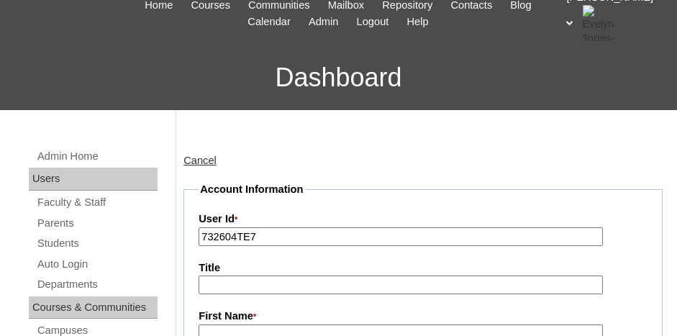
type input "732604TE7"
click at [272, 284] on input "Title" at bounding box center [401, 285] width 404 height 19
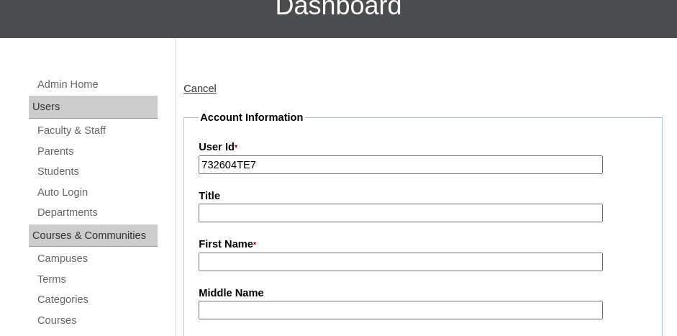
click at [302, 258] on input "First Name *" at bounding box center [401, 262] width 404 height 19
type input "m"
type input "Missi"
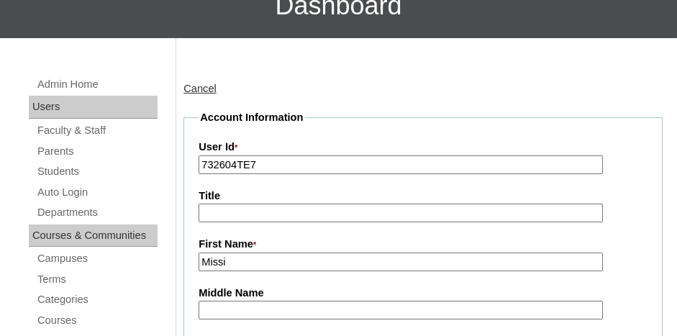
scroll to position [333, 0]
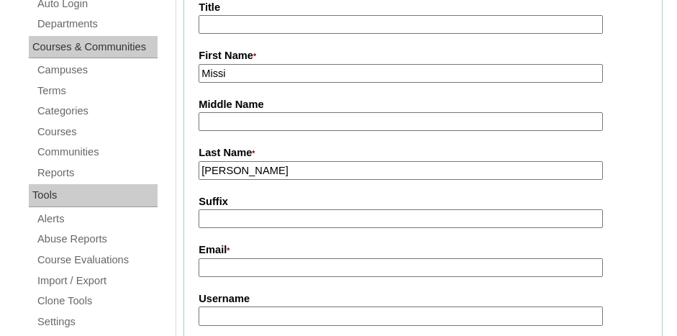
type input "[PERSON_NAME]"
click at [251, 271] on input "Email *" at bounding box center [401, 267] width 404 height 19
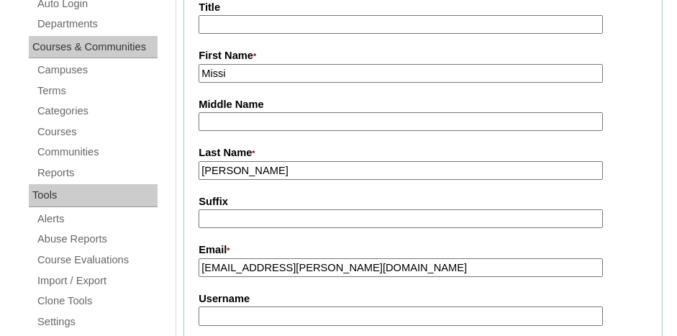
type input "[EMAIL_ADDRESS][PERSON_NAME][DOMAIN_NAME]"
click at [338, 201] on label "Suffix" at bounding box center [423, 201] width 449 height 15
click at [338, 210] on input "Suffix" at bounding box center [401, 219] width 404 height 19
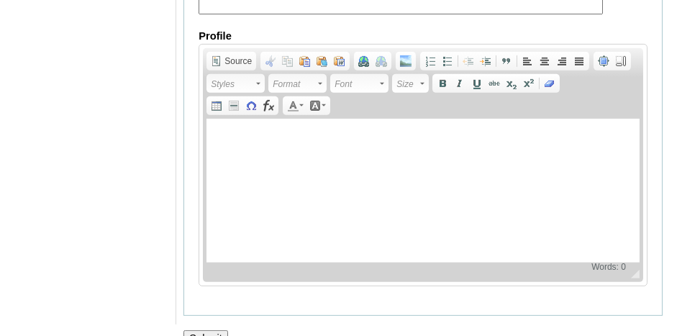
scroll to position [1649, 0]
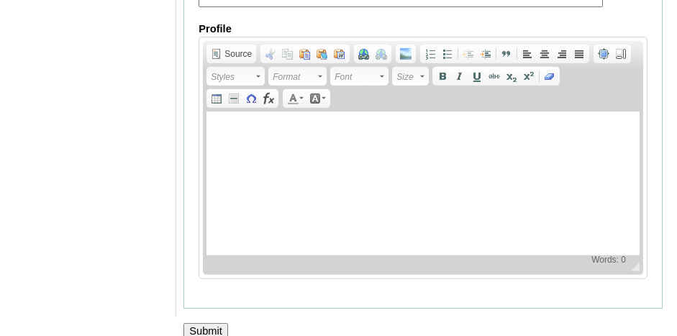
click at [219, 323] on input "Submit" at bounding box center [206, 331] width 45 height 16
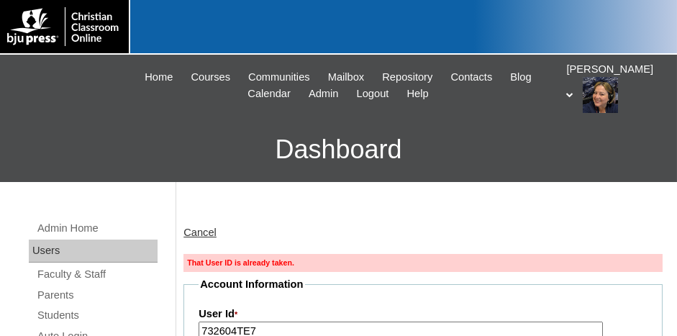
scroll to position [72, 0]
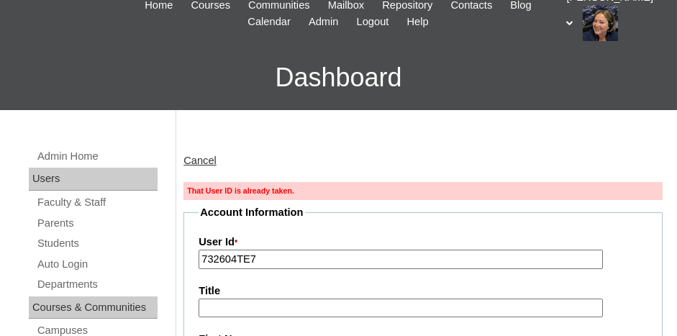
click at [280, 252] on input "732604TE7" at bounding box center [401, 259] width 404 height 19
type input "732604TE8"
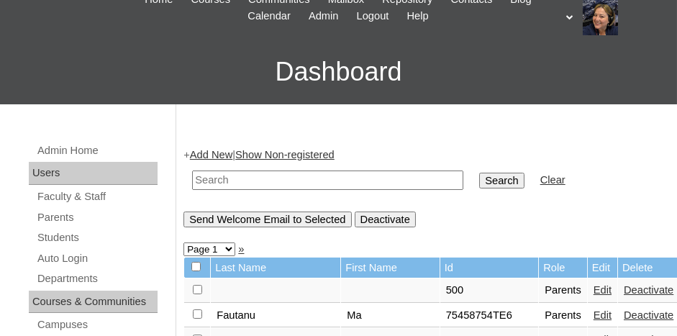
scroll to position [72, 0]
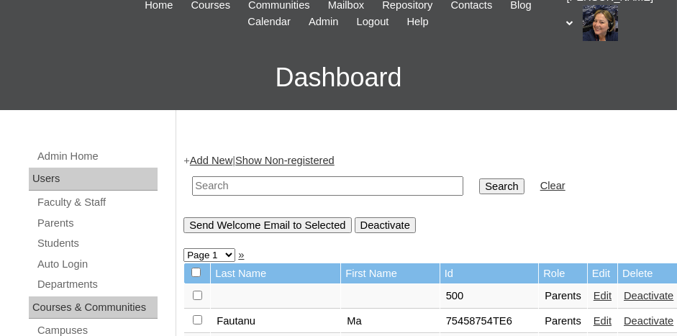
click at [212, 181] on input "text" at bounding box center [327, 185] width 271 height 19
type input "V"
paste input "732604"
type input "732604TE8"
click at [479, 179] on input "Search" at bounding box center [501, 187] width 45 height 16
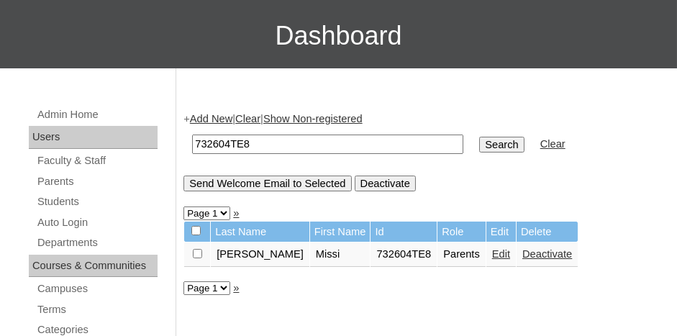
scroll to position [144, 0]
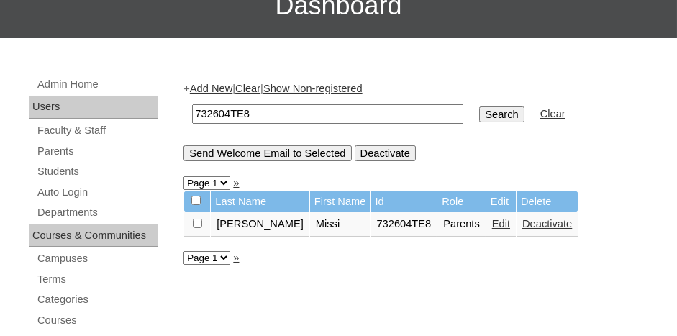
click at [197, 222] on input "checkbox" at bounding box center [197, 223] width 9 height 9
checkbox input "true"
click at [276, 151] on input "Send Welcome Email to Selected" at bounding box center [268, 153] width 168 height 16
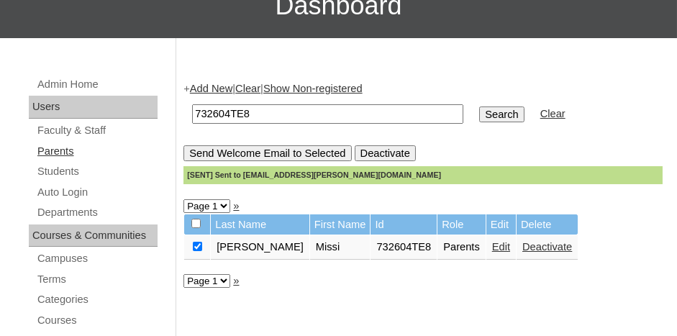
click at [75, 152] on link "Parents" at bounding box center [97, 152] width 122 height 18
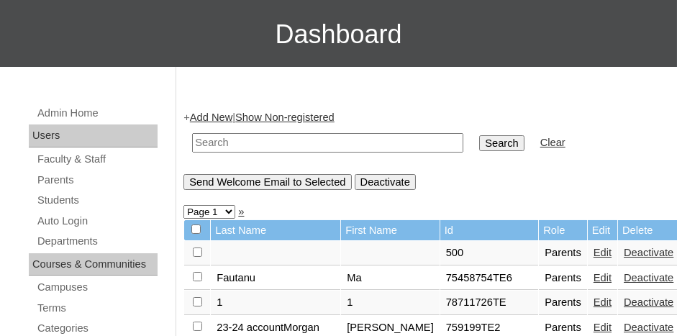
scroll to position [144, 0]
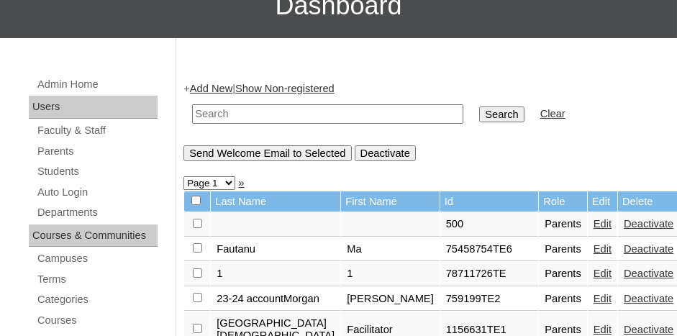
click at [232, 109] on input "text" at bounding box center [327, 113] width 271 height 19
type input "7512748"
click at [479, 107] on input "Search" at bounding box center [501, 115] width 45 height 16
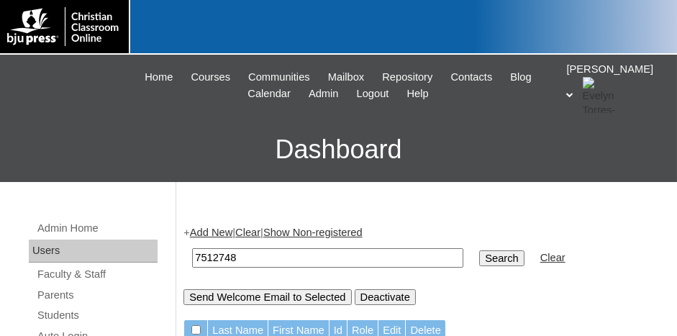
click at [334, 246] on td "7512748" at bounding box center [328, 258] width 286 height 34
drag, startPoint x: 71, startPoint y: 314, endPoint x: 89, endPoint y: 308, distance: 18.9
click at [71, 314] on link "Students" at bounding box center [97, 316] width 122 height 18
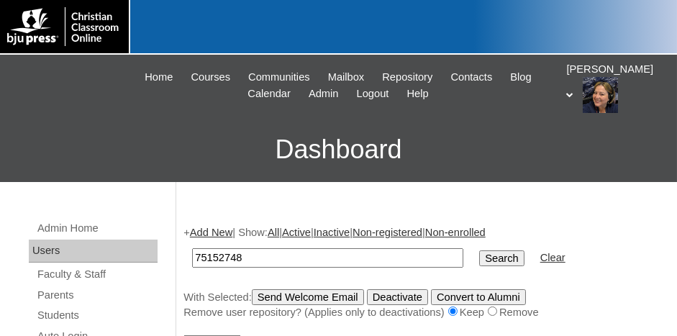
type input "75152748"
click at [479, 251] on input "Search" at bounding box center [501, 259] width 45 height 16
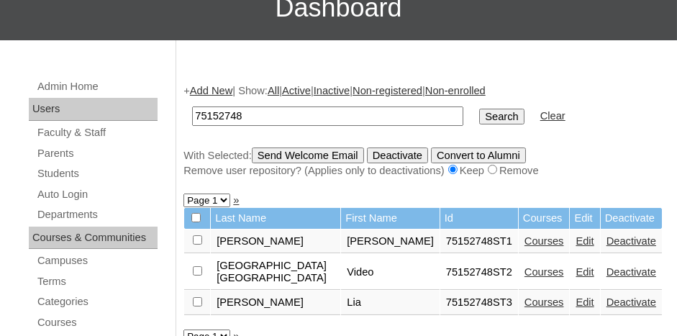
scroll to position [144, 0]
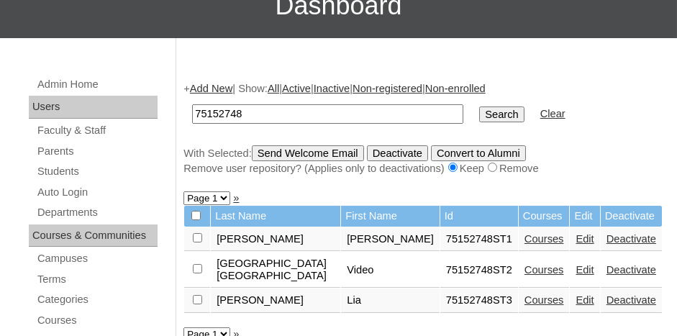
click at [201, 243] on input "checkbox" at bounding box center [197, 237] width 9 height 9
checkbox input "true"
click at [528, 294] on link "Courses" at bounding box center [545, 300] width 40 height 12
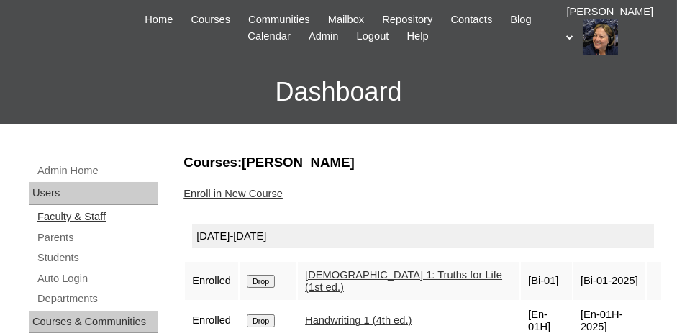
scroll to position [72, 0]
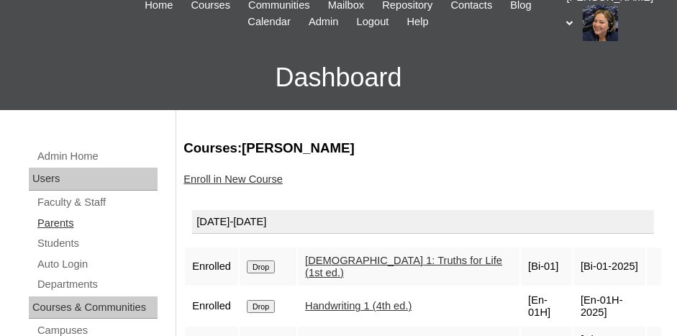
click at [53, 218] on link "Parents" at bounding box center [97, 224] width 122 height 18
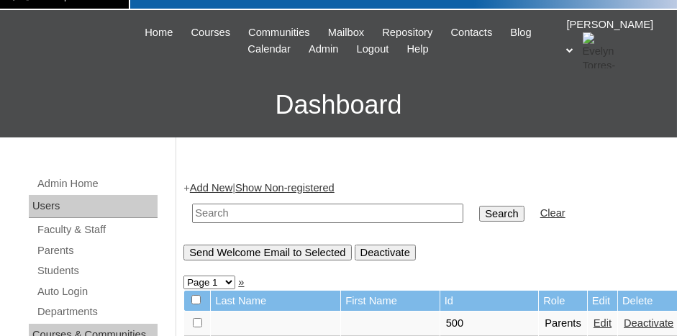
scroll to position [72, 0]
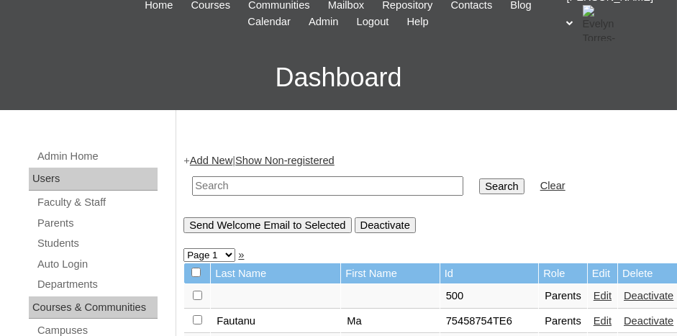
click at [241, 177] on input "text" at bounding box center [327, 185] width 271 height 19
type input "15881489"
